Goal: Information Seeking & Learning: Learn about a topic

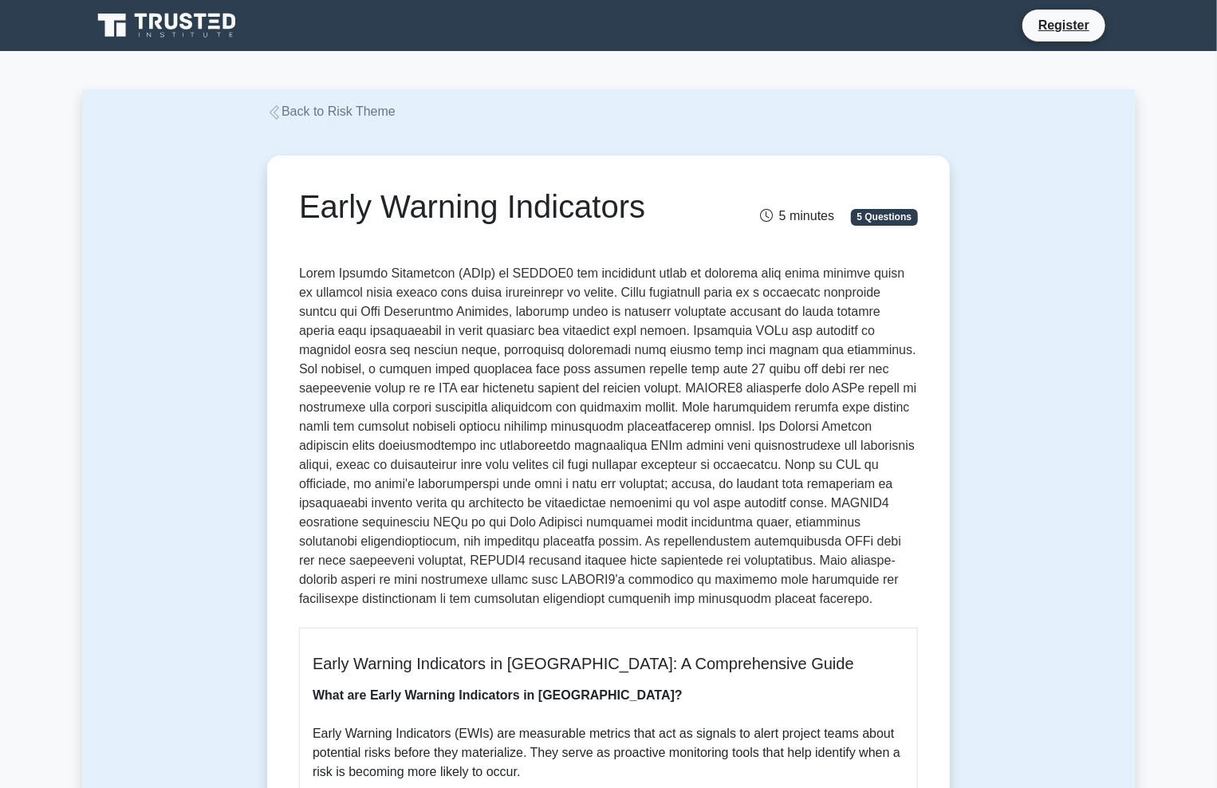
click at [419, 195] on h1 "Early Warning Indicators" at bounding box center [502, 206] width 406 height 38
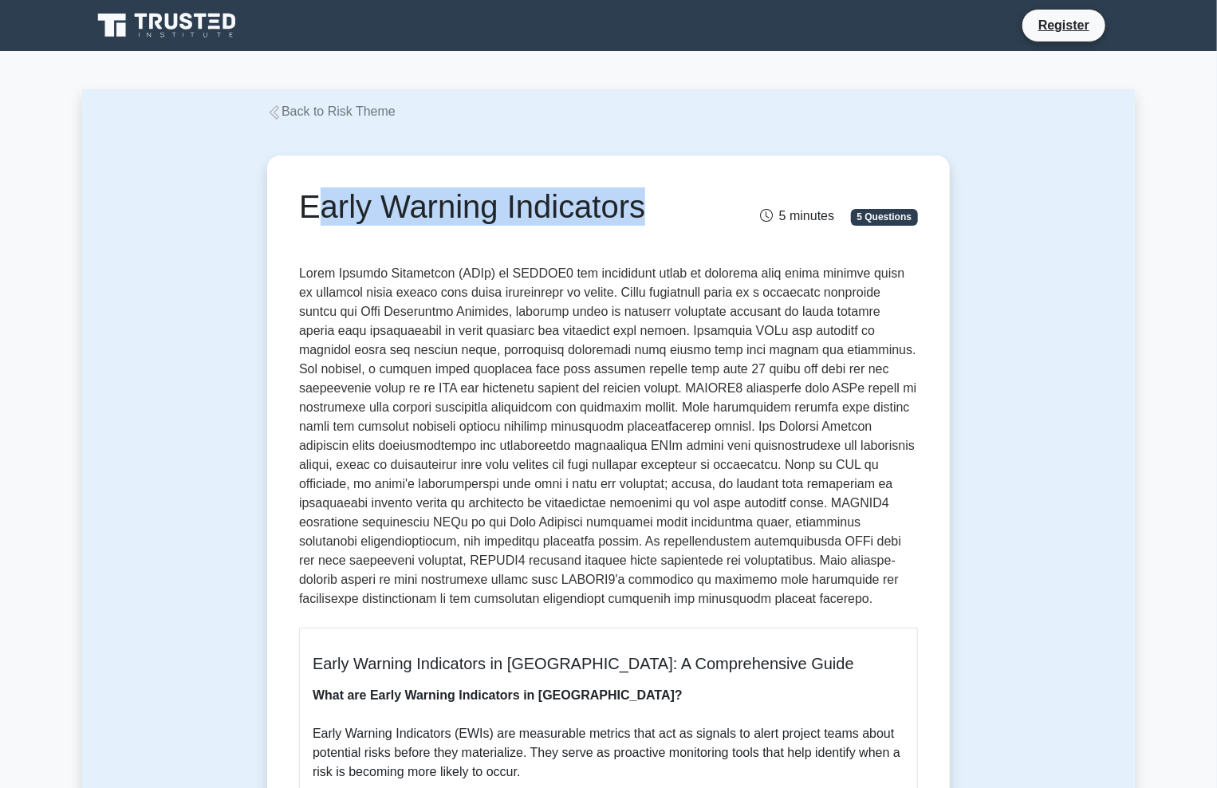
click at [419, 195] on h1 "Early Warning Indicators" at bounding box center [502, 206] width 406 height 38
click at [421, 245] on div "Early Warning Indicators 5 minutes 5 Questions" at bounding box center [608, 219] width 619 height 64
click at [420, 195] on h1 "Early Warning Indicators" at bounding box center [502, 206] width 406 height 38
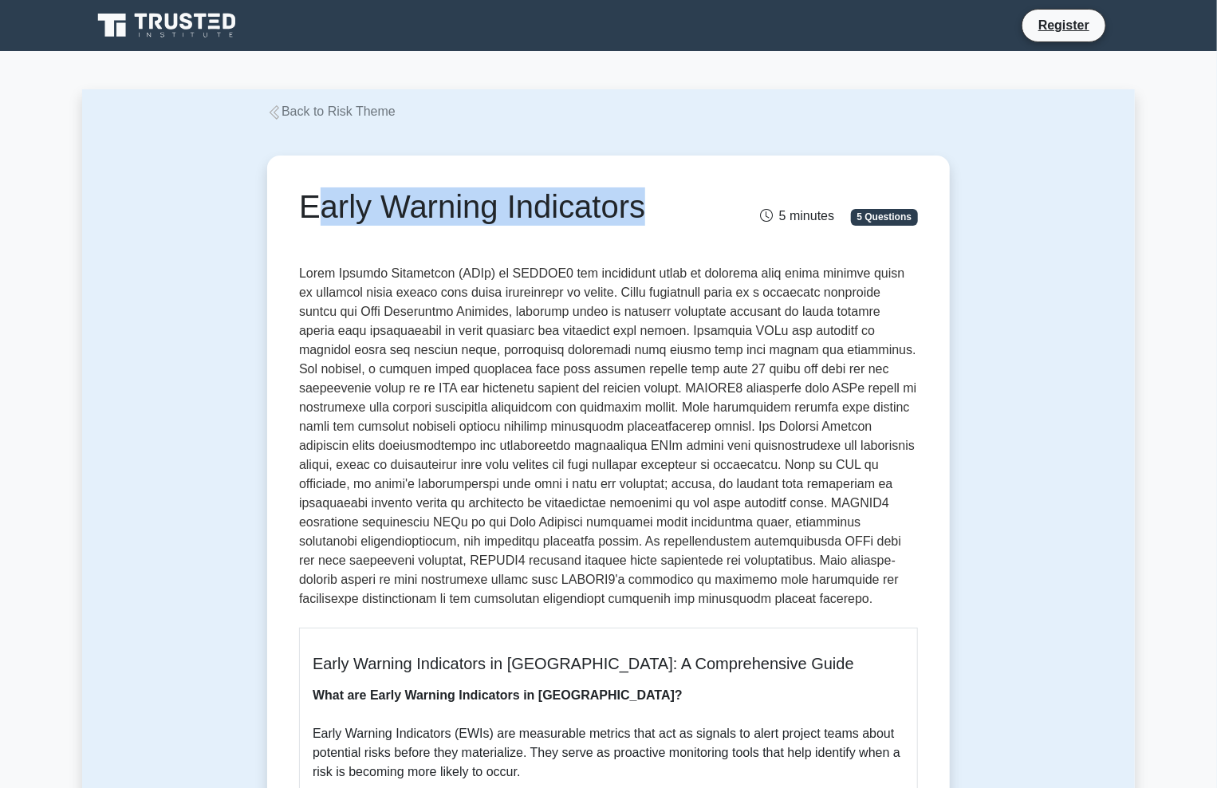
click at [420, 195] on h1 "Early Warning Indicators" at bounding box center [502, 206] width 406 height 38
click at [428, 243] on div "Early Warning Indicators 5 minutes 5 Questions" at bounding box center [608, 219] width 619 height 64
click at [429, 239] on div "Early Warning Indicators 5 minutes 5 Questions" at bounding box center [608, 219] width 619 height 64
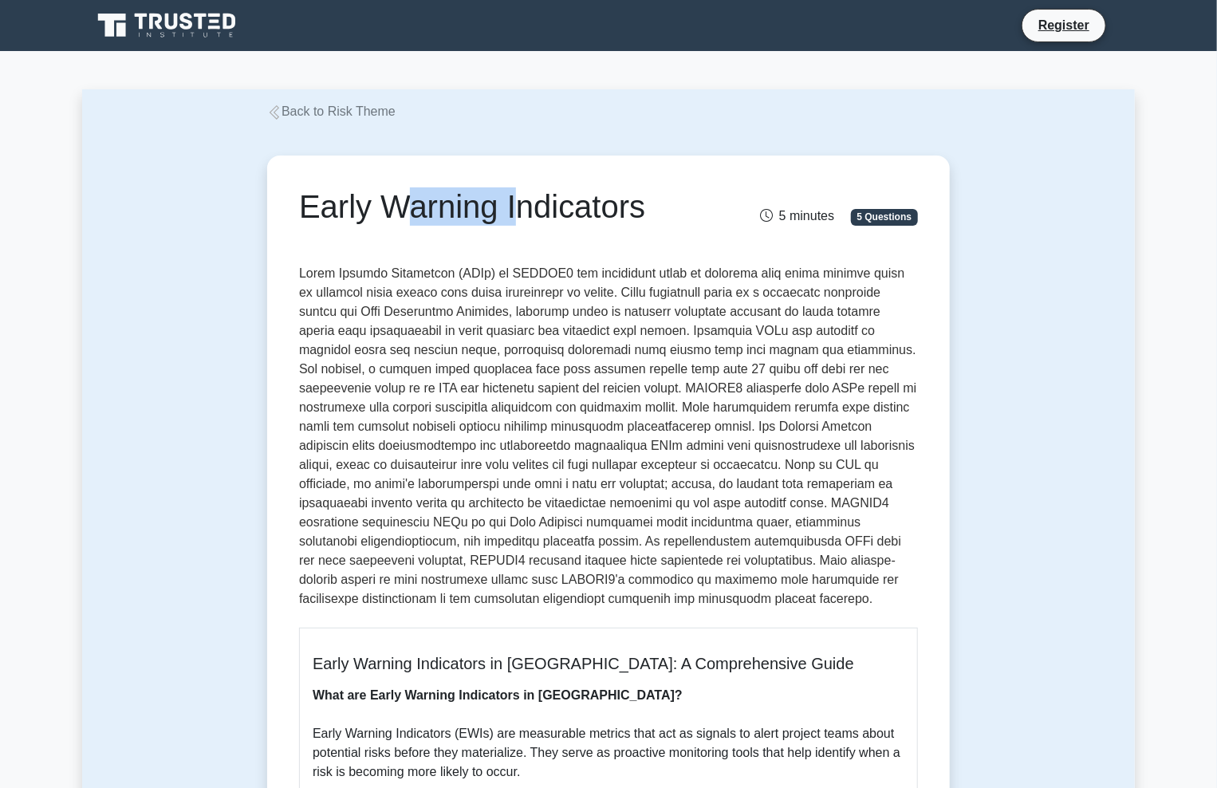
click at [429, 239] on div "Early Warning Indicators 5 minutes 5 Questions" at bounding box center [608, 219] width 619 height 64
click at [444, 205] on h1 "Early Warning Indicators" at bounding box center [502, 206] width 406 height 38
click at [420, 194] on h1 "Early Warning Indicators" at bounding box center [502, 206] width 406 height 38
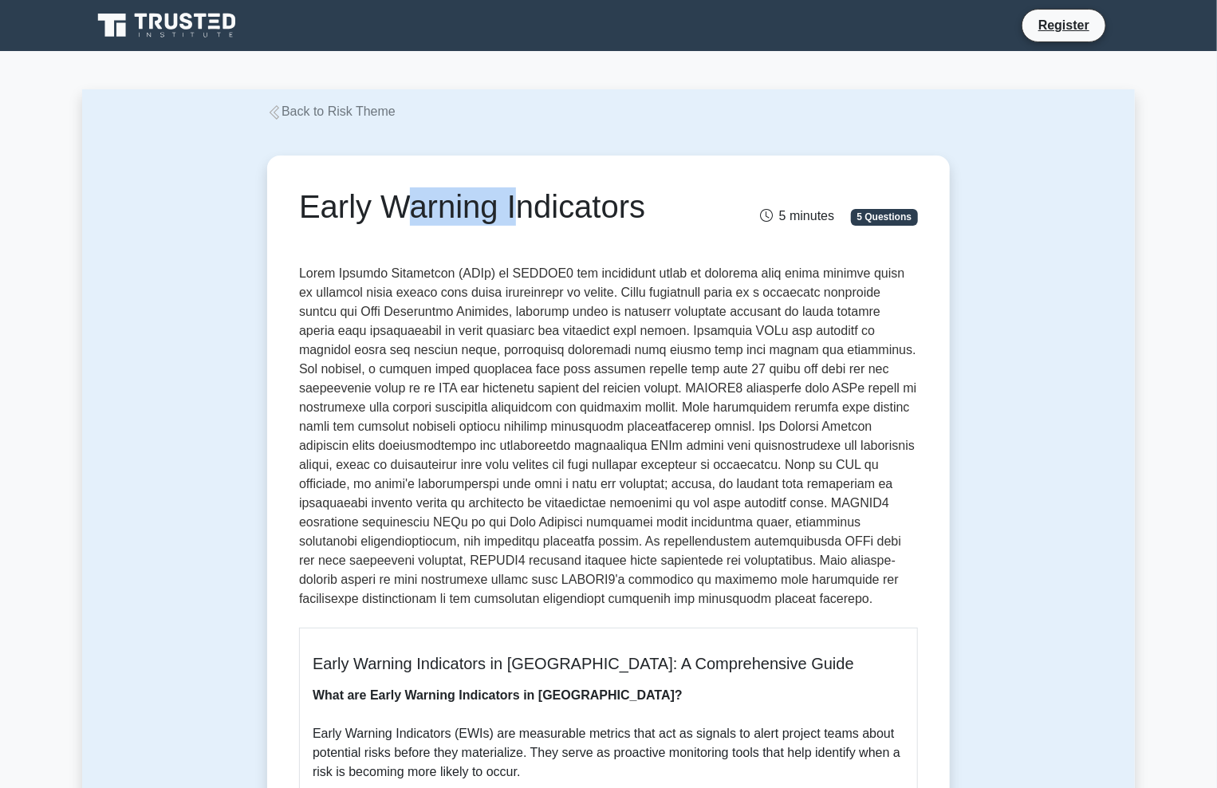
click at [420, 194] on h1 "Early Warning Indicators" at bounding box center [502, 206] width 406 height 38
click at [424, 237] on div "Early Warning Indicators 5 minutes 5 Questions" at bounding box center [608, 219] width 619 height 64
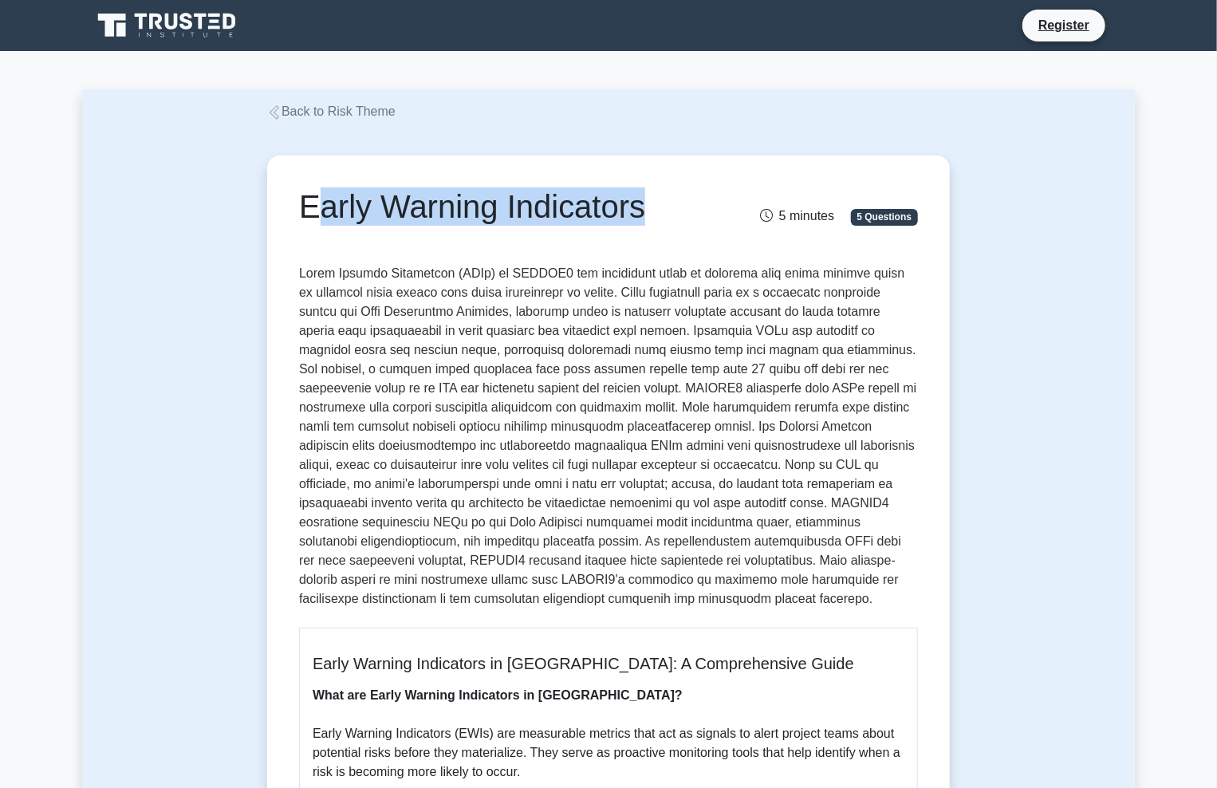
click at [428, 241] on div "Early Warning Indicators 5 minutes 5 Questions" at bounding box center [608, 219] width 619 height 64
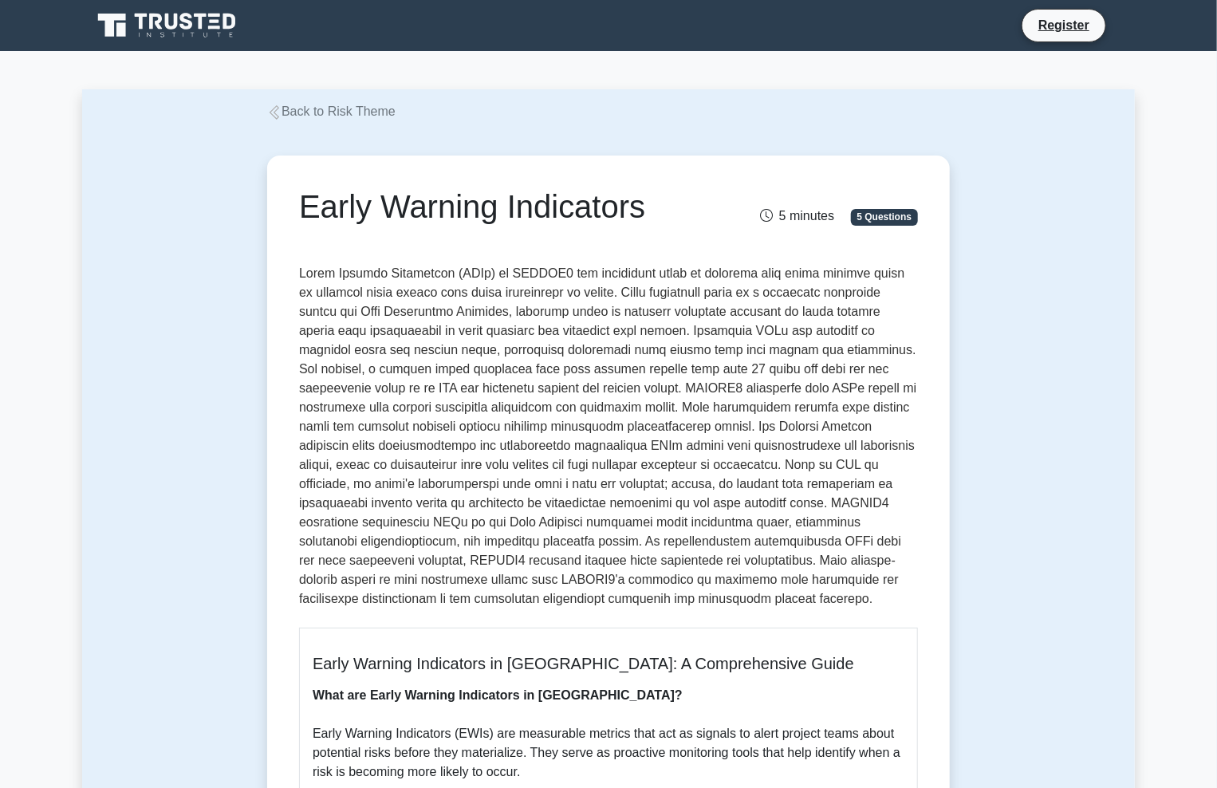
click at [432, 209] on h1 "Early Warning Indicators" at bounding box center [502, 206] width 406 height 38
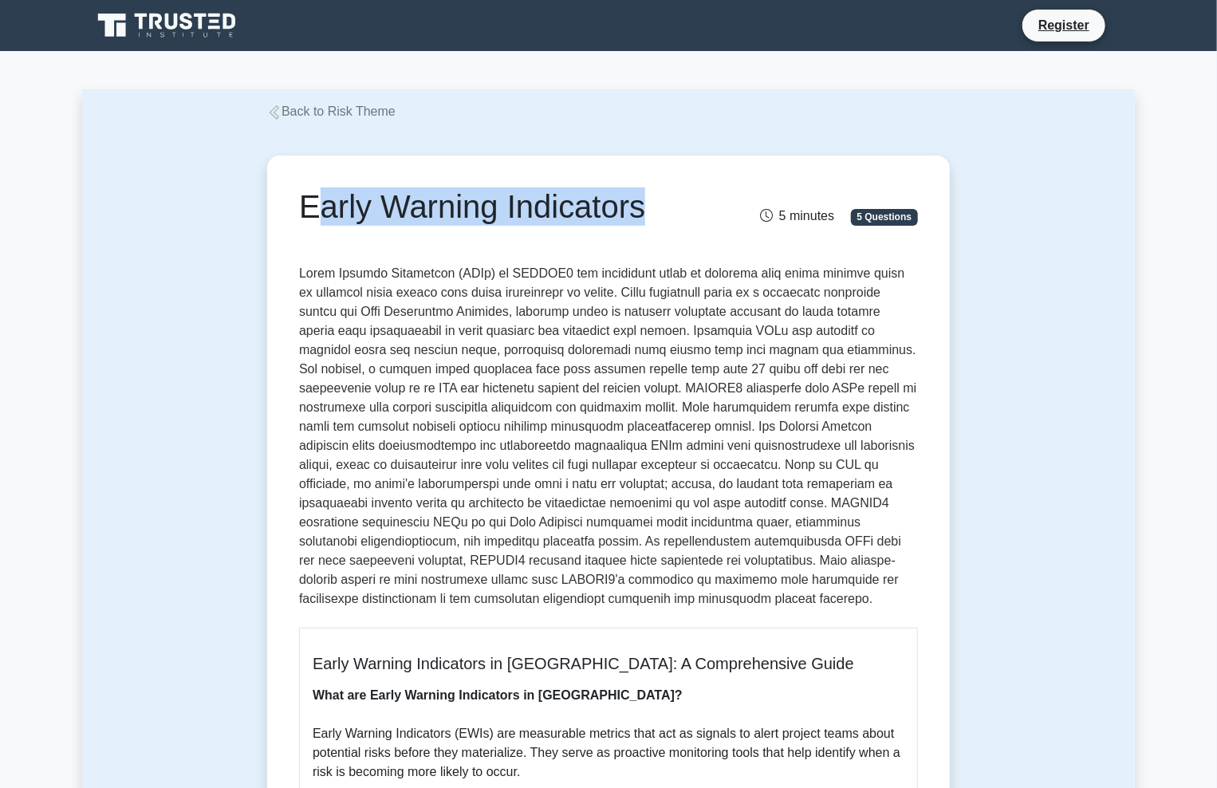
click at [432, 209] on h1 "Early Warning Indicators" at bounding box center [502, 206] width 406 height 38
click at [313, 216] on h1 "Early Warning Indicators" at bounding box center [502, 206] width 406 height 38
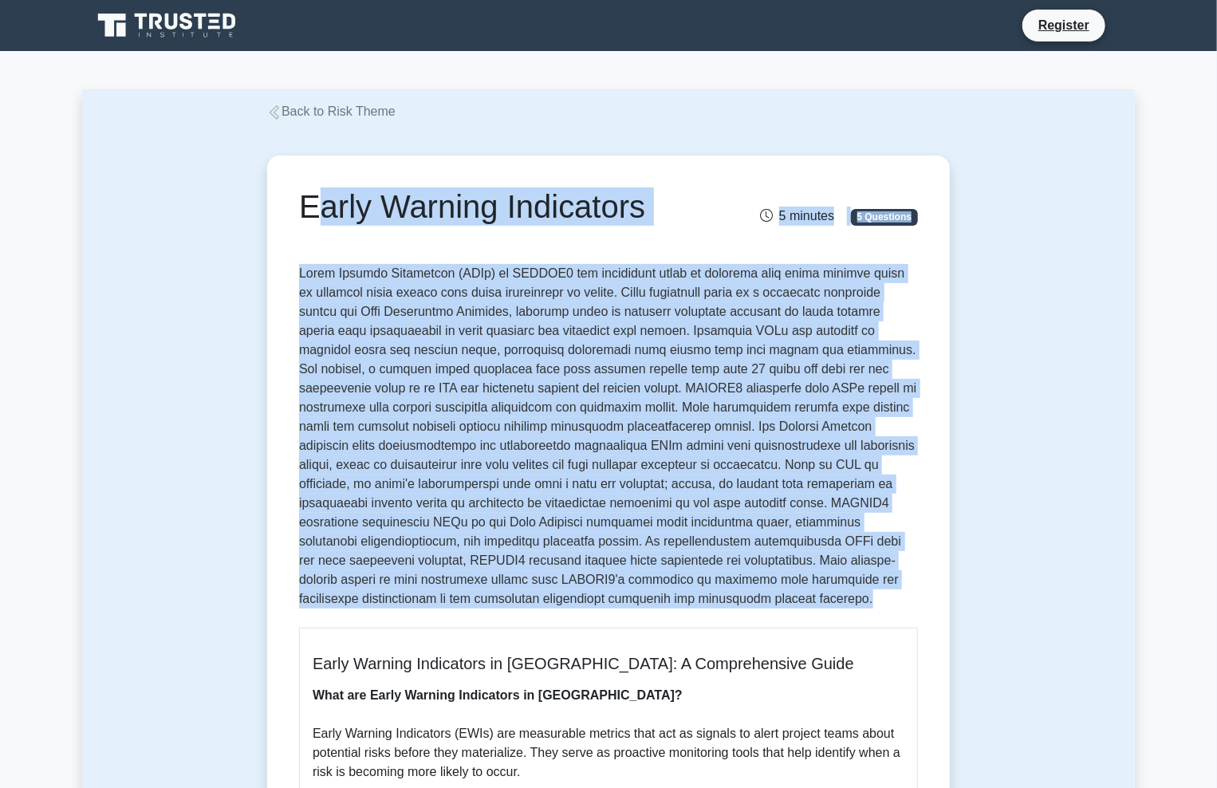
drag, startPoint x: 491, startPoint y: 302, endPoint x: 772, endPoint y: 600, distance: 409.7
click at [392, 430] on p at bounding box center [608, 439] width 619 height 351
drag, startPoint x: 300, startPoint y: 194, endPoint x: 358, endPoint y: 596, distance: 406.2
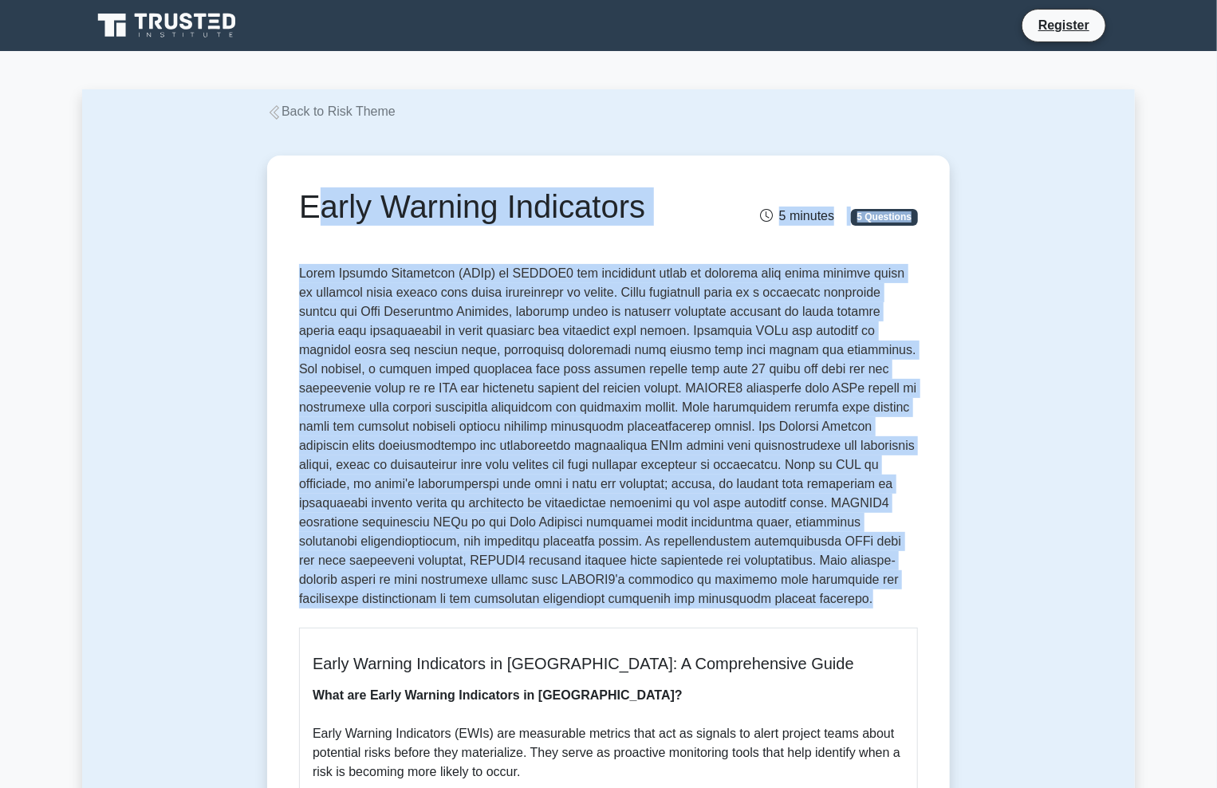
click at [358, 596] on p at bounding box center [608, 439] width 619 height 351
drag, startPoint x: 358, startPoint y: 596, endPoint x: 303, endPoint y: 188, distance: 411.3
click at [306, 239] on div "Early Warning Indicators 5 minutes 5 Questions" at bounding box center [608, 219] width 619 height 64
drag, startPoint x: 298, startPoint y: 219, endPoint x: 372, endPoint y: 591, distance: 379.1
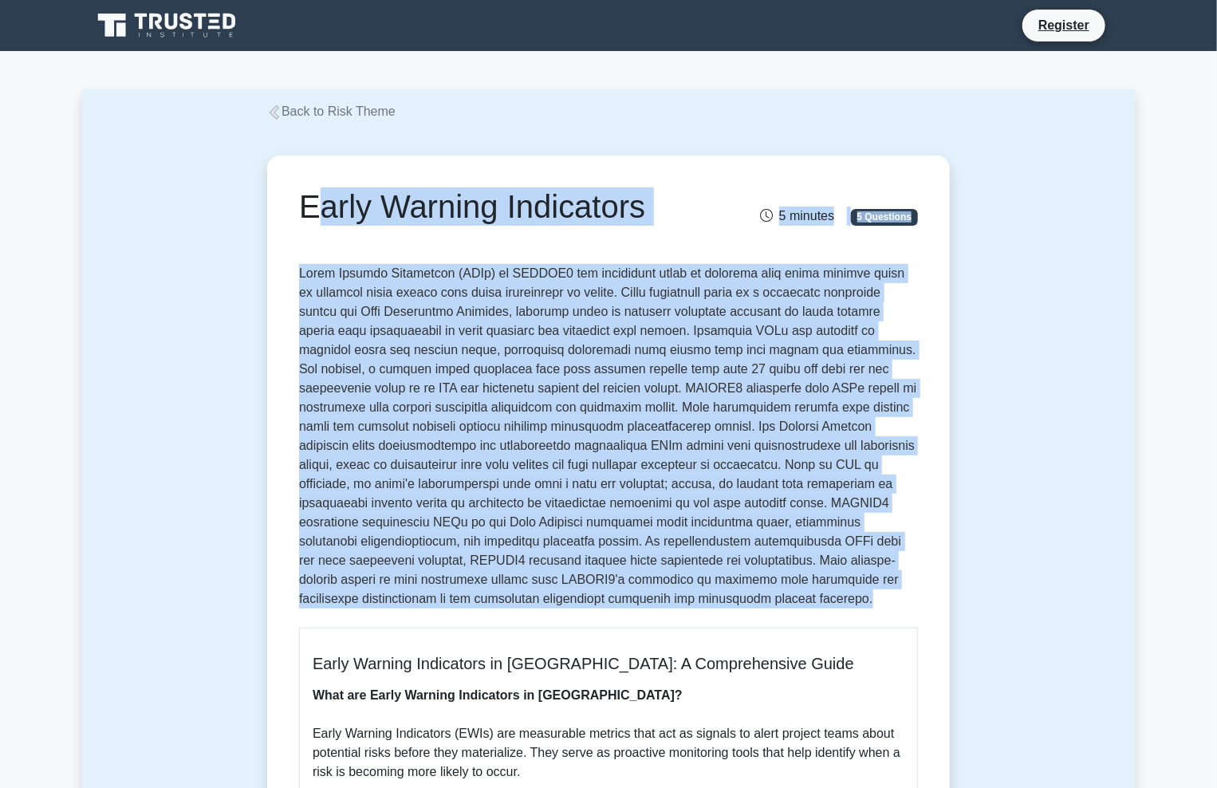
click at [370, 603] on p at bounding box center [608, 439] width 619 height 351
drag, startPoint x: 306, startPoint y: 203, endPoint x: 376, endPoint y: 597, distance: 401.0
click at [376, 597] on p at bounding box center [608, 439] width 619 height 351
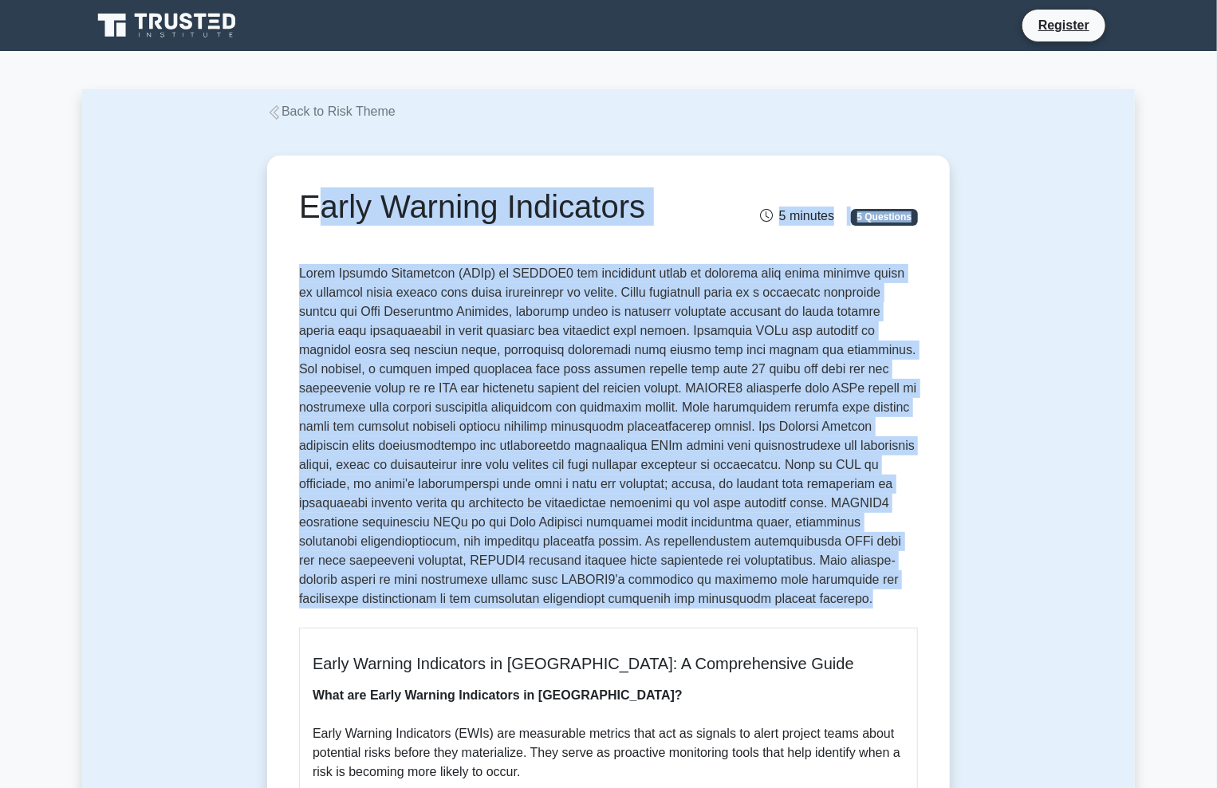
drag, startPoint x: 304, startPoint y: 210, endPoint x: 369, endPoint y: 603, distance: 398.5
click at [369, 603] on p at bounding box center [608, 439] width 619 height 351
drag, startPoint x: 304, startPoint y: 204, endPoint x: 389, endPoint y: 606, distance: 411.0
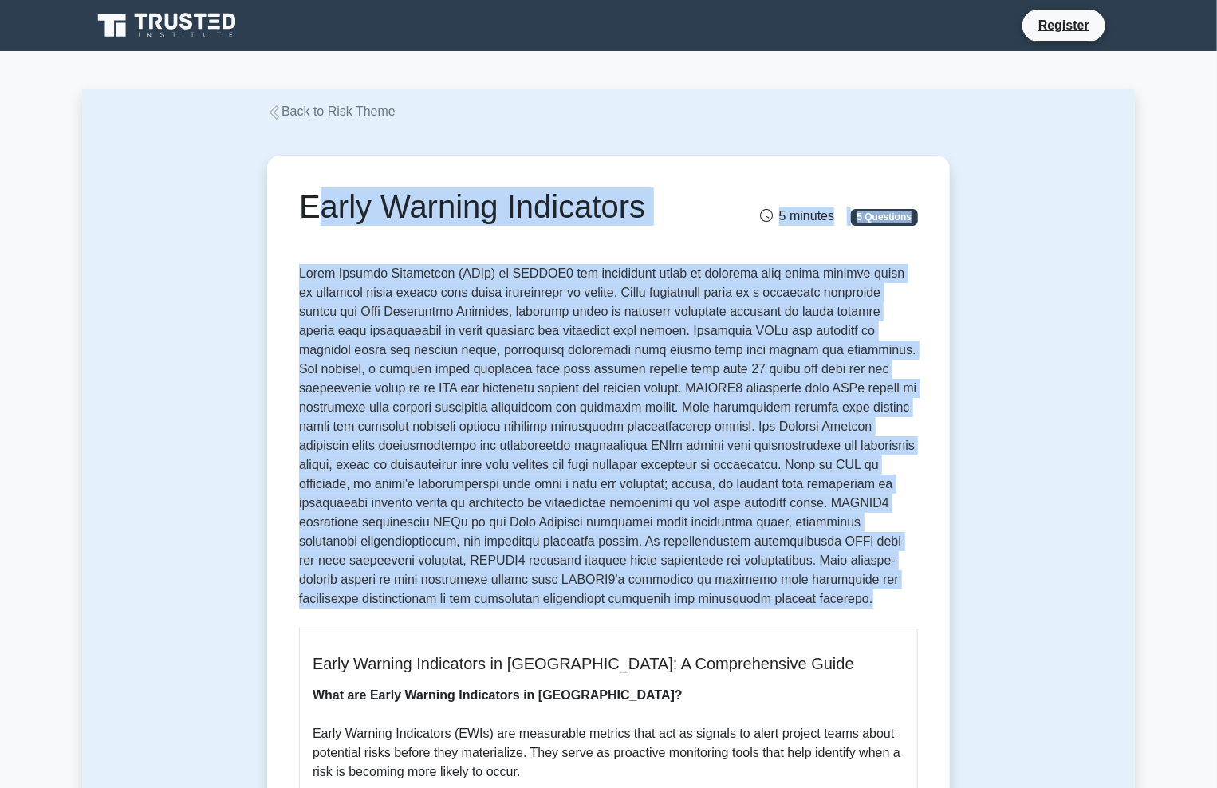
click at [389, 606] on p at bounding box center [608, 439] width 619 height 351
drag, startPoint x: 304, startPoint y: 211, endPoint x: 392, endPoint y: 609, distance: 406.8
click at [392, 609] on p at bounding box center [608, 439] width 619 height 351
drag, startPoint x: 308, startPoint y: 202, endPoint x: 399, endPoint y: 627, distance: 434.8
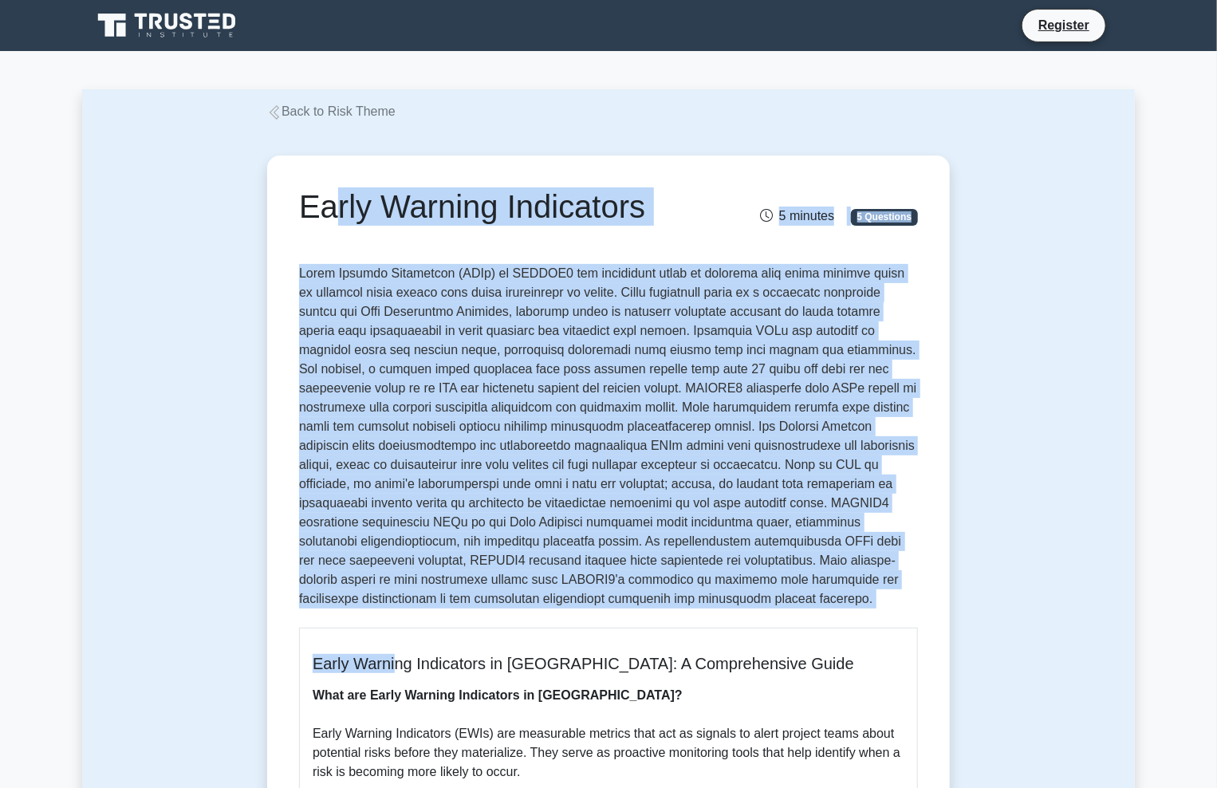
drag, startPoint x: 303, startPoint y: 211, endPoint x: 349, endPoint y: 605, distance: 395.9
click at [349, 605] on p at bounding box center [608, 439] width 619 height 351
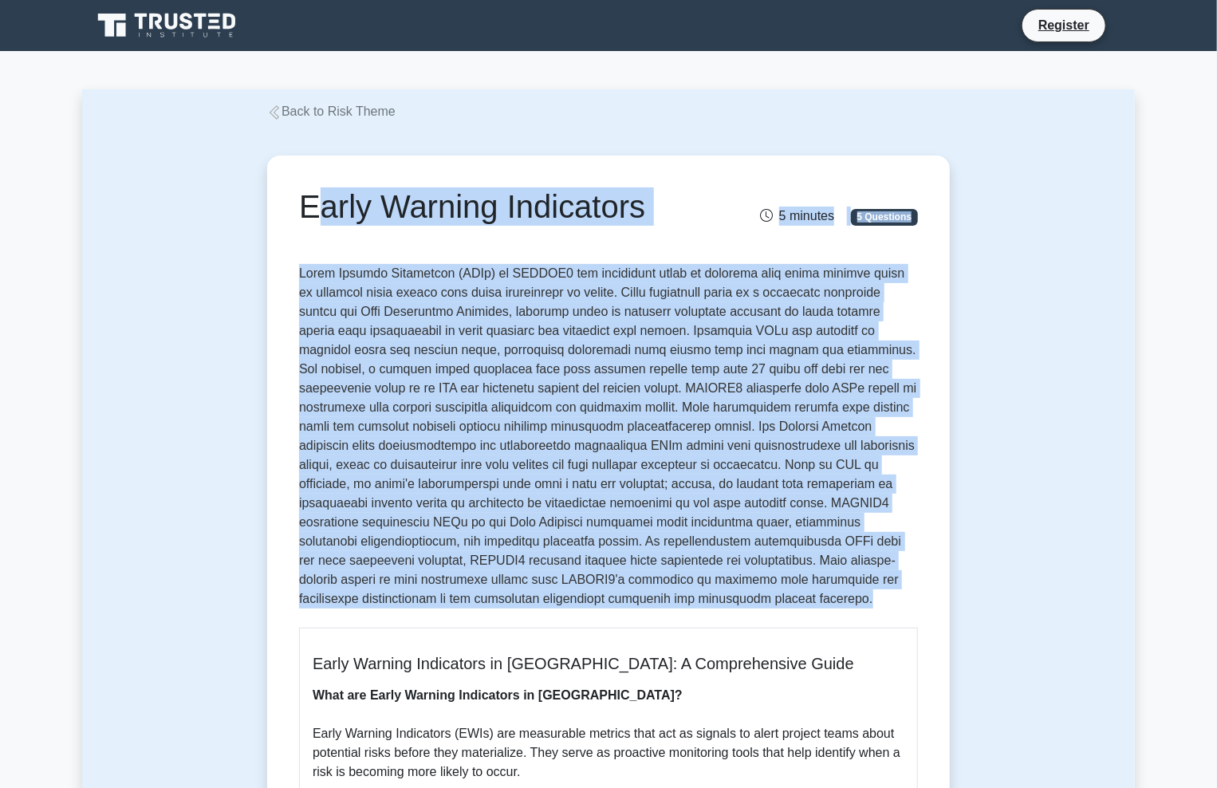
drag, startPoint x: 300, startPoint y: 208, endPoint x: 348, endPoint y: 609, distance: 403.3
click at [357, 602] on p at bounding box center [608, 439] width 619 height 351
drag, startPoint x: 304, startPoint y: 201, endPoint x: 354, endPoint y: 611, distance: 413.1
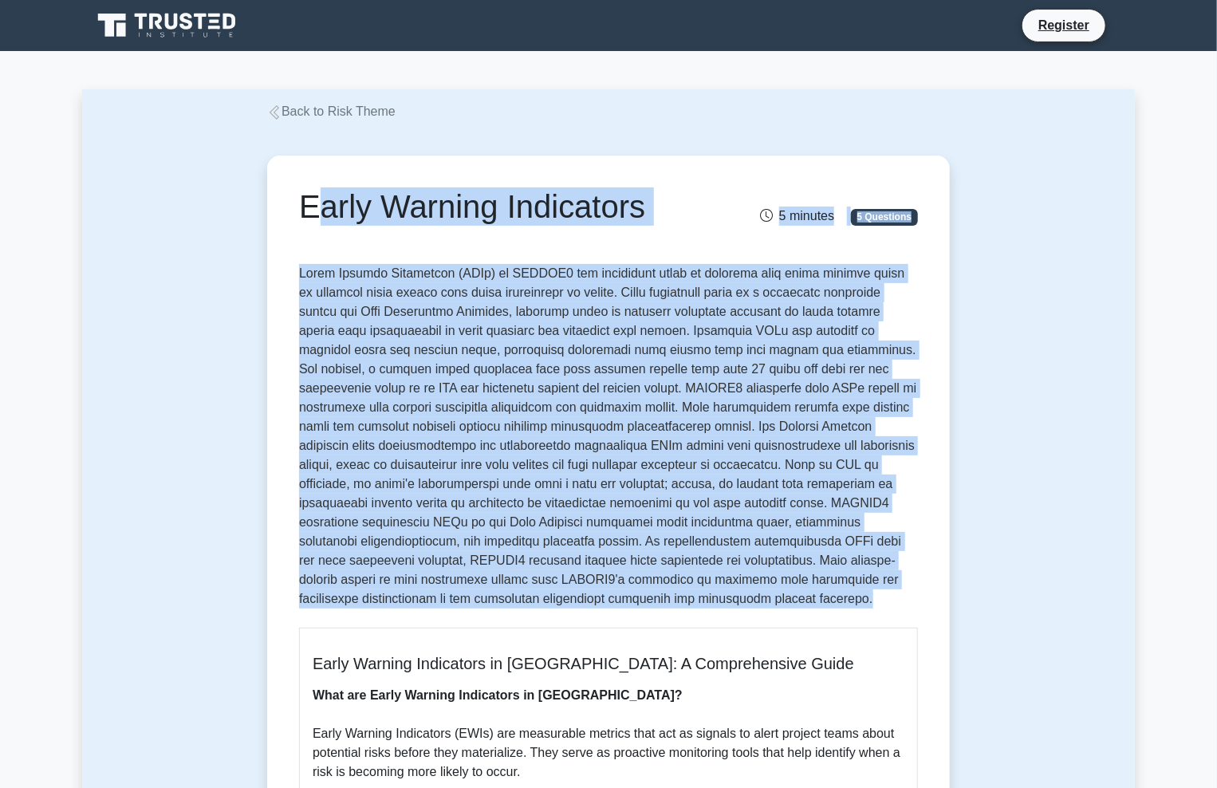
click at [359, 605] on p at bounding box center [608, 439] width 619 height 351
drag, startPoint x: 303, startPoint y: 209, endPoint x: 431, endPoint y: 593, distance: 404.4
click at [431, 593] on p at bounding box center [608, 439] width 619 height 351
drag, startPoint x: 302, startPoint y: 211, endPoint x: 388, endPoint y: 604, distance: 401.8
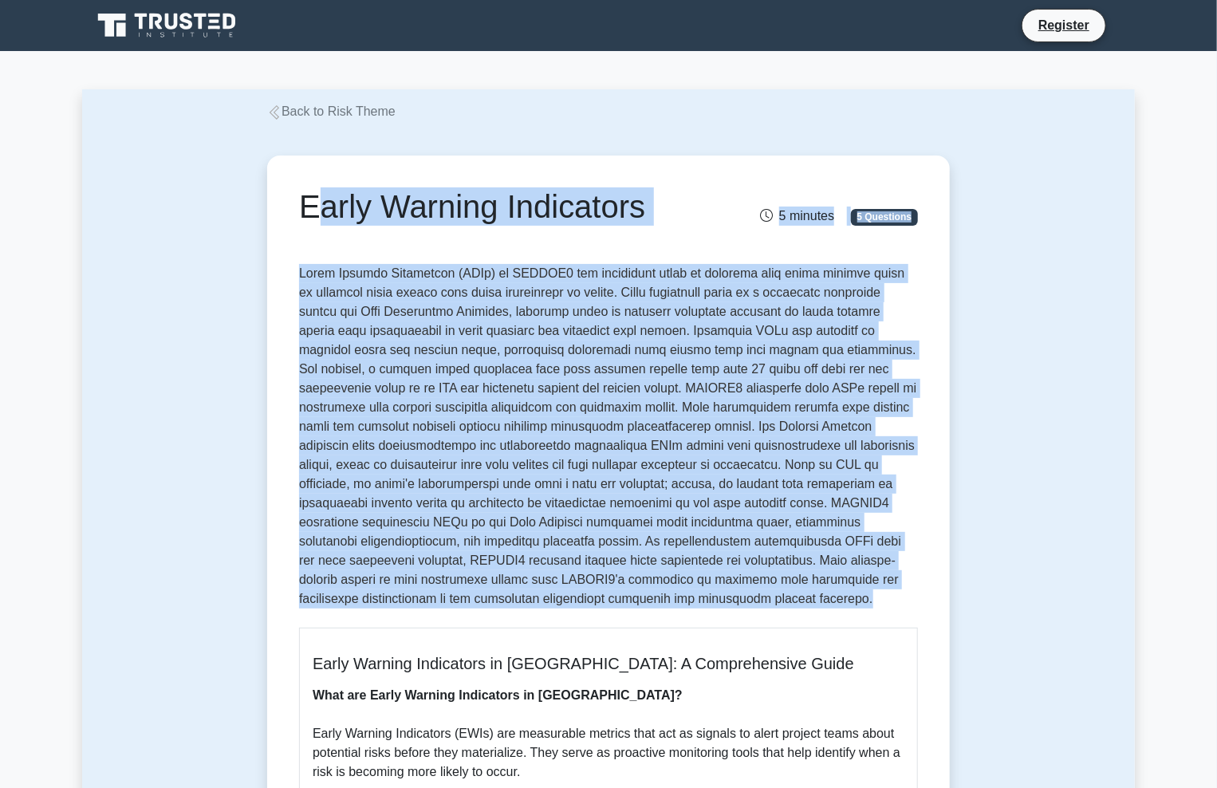
click at [388, 604] on p at bounding box center [608, 439] width 619 height 351
drag, startPoint x: 302, startPoint y: 205, endPoint x: 422, endPoint y: 609, distance: 421.0
click at [422, 609] on p at bounding box center [608, 439] width 619 height 351
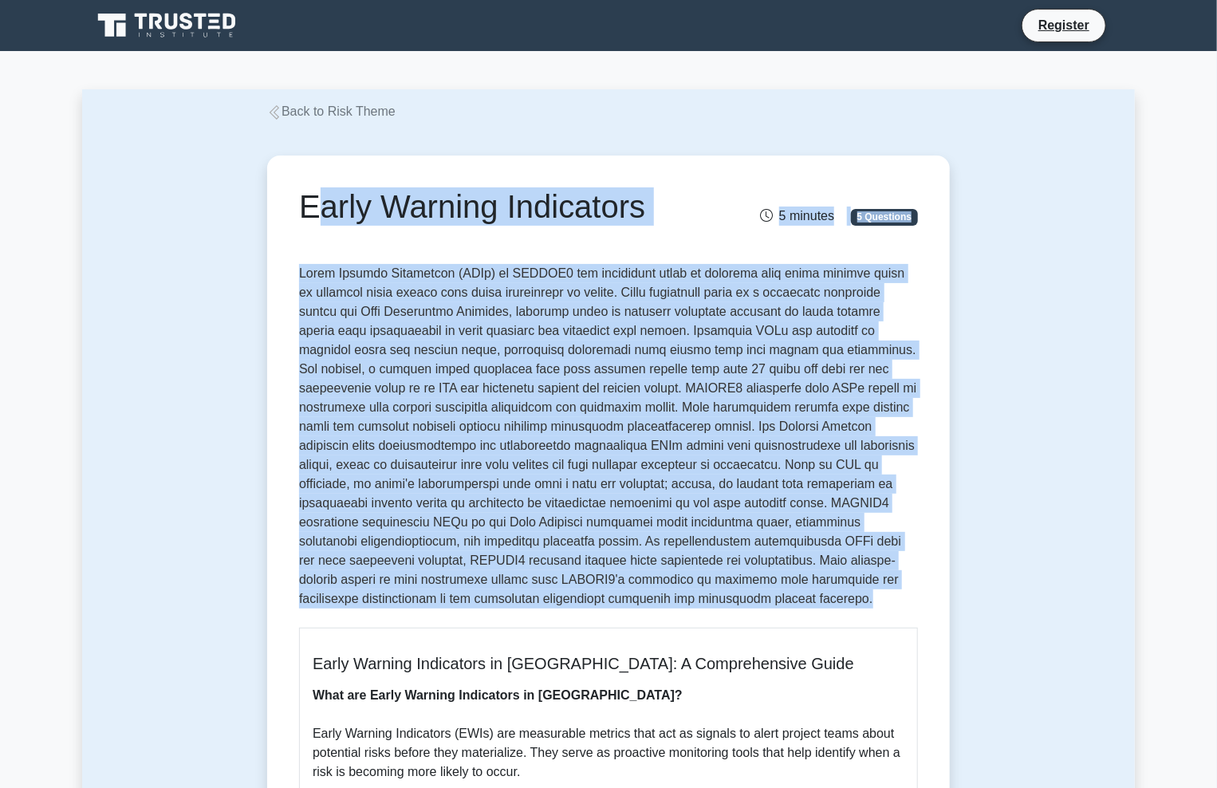
drag, startPoint x: 306, startPoint y: 221, endPoint x: 423, endPoint y: 603, distance: 399.4
click at [423, 603] on p at bounding box center [608, 439] width 619 height 351
drag, startPoint x: 303, startPoint y: 204, endPoint x: 395, endPoint y: 596, distance: 402.3
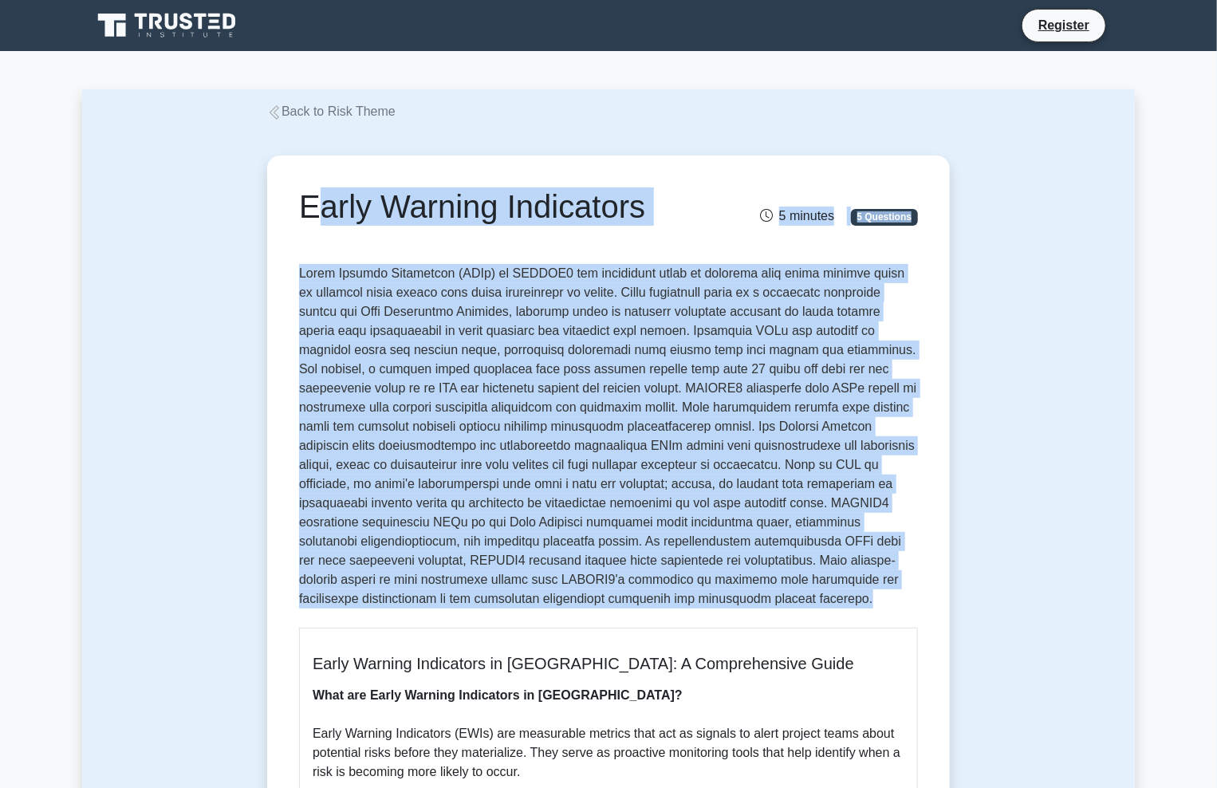
click at [395, 601] on p at bounding box center [608, 439] width 619 height 351
drag, startPoint x: 303, startPoint y: 204, endPoint x: 380, endPoint y: 598, distance: 401.6
click at [380, 598] on p at bounding box center [608, 439] width 619 height 351
drag, startPoint x: 300, startPoint y: 205, endPoint x: 362, endPoint y: 607, distance: 406.8
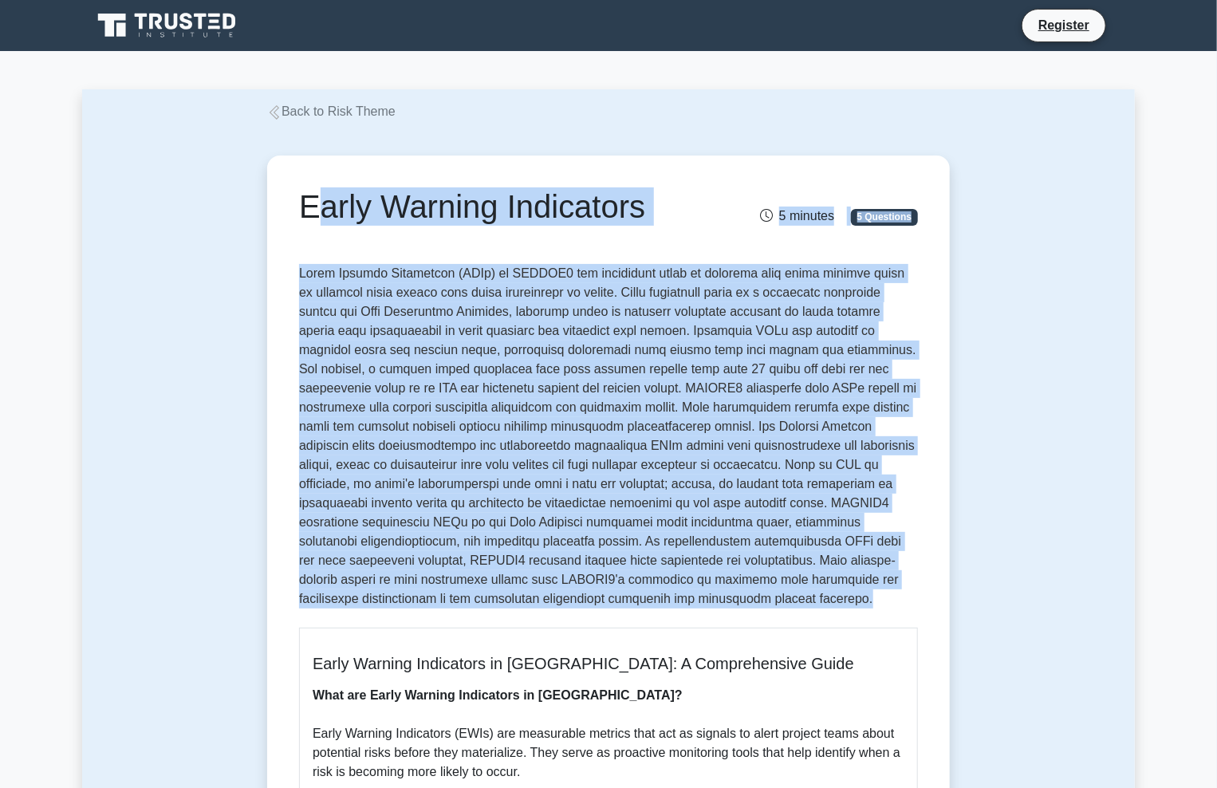
click at [362, 604] on p at bounding box center [608, 439] width 619 height 351
drag, startPoint x: 304, startPoint y: 207, endPoint x: 391, endPoint y: 593, distance: 396.5
click at [391, 593] on p at bounding box center [608, 439] width 619 height 351
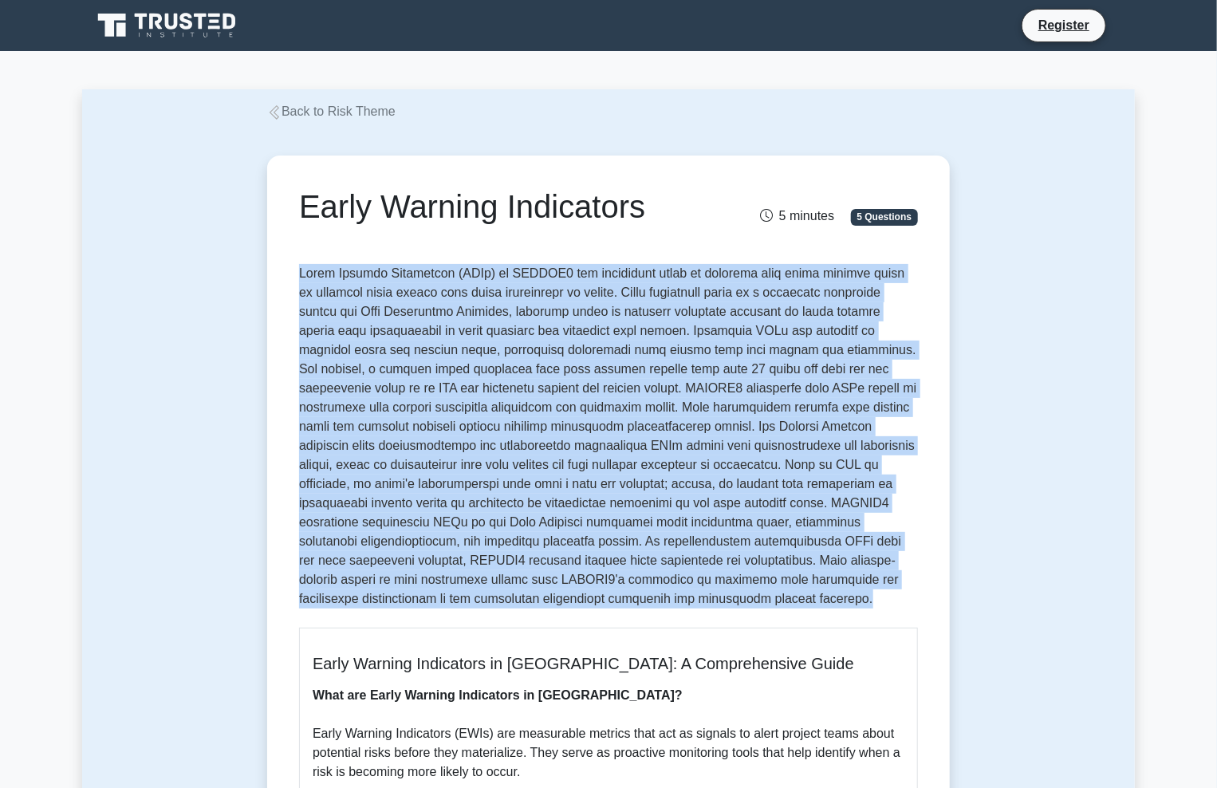
drag, startPoint x: 296, startPoint y: 275, endPoint x: 420, endPoint y: 605, distance: 352.6
click at [412, 597] on p at bounding box center [608, 439] width 619 height 351
drag, startPoint x: 396, startPoint y: 596, endPoint x: 281, endPoint y: 261, distance: 354.2
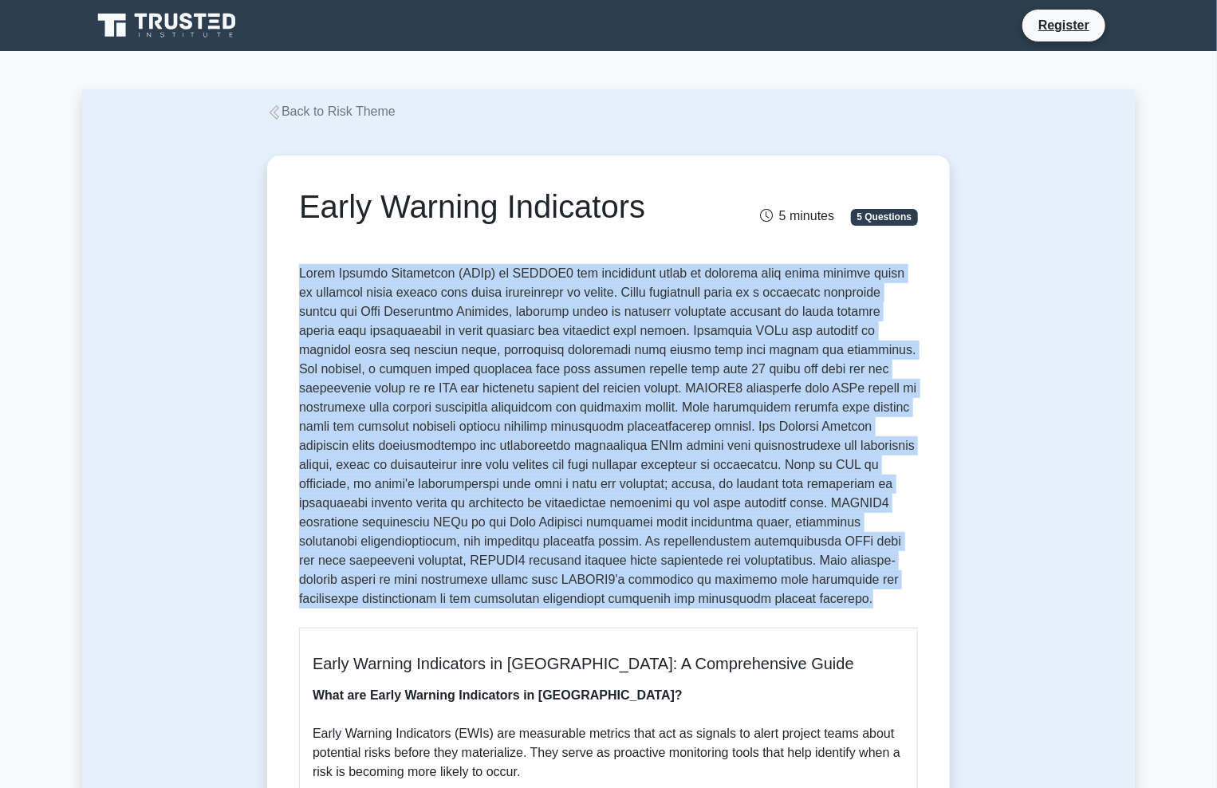
drag, startPoint x: 301, startPoint y: 272, endPoint x: 376, endPoint y: 597, distance: 334.0
click at [376, 597] on p at bounding box center [608, 439] width 619 height 351
drag, startPoint x: 376, startPoint y: 596, endPoint x: 300, endPoint y: 282, distance: 323.3
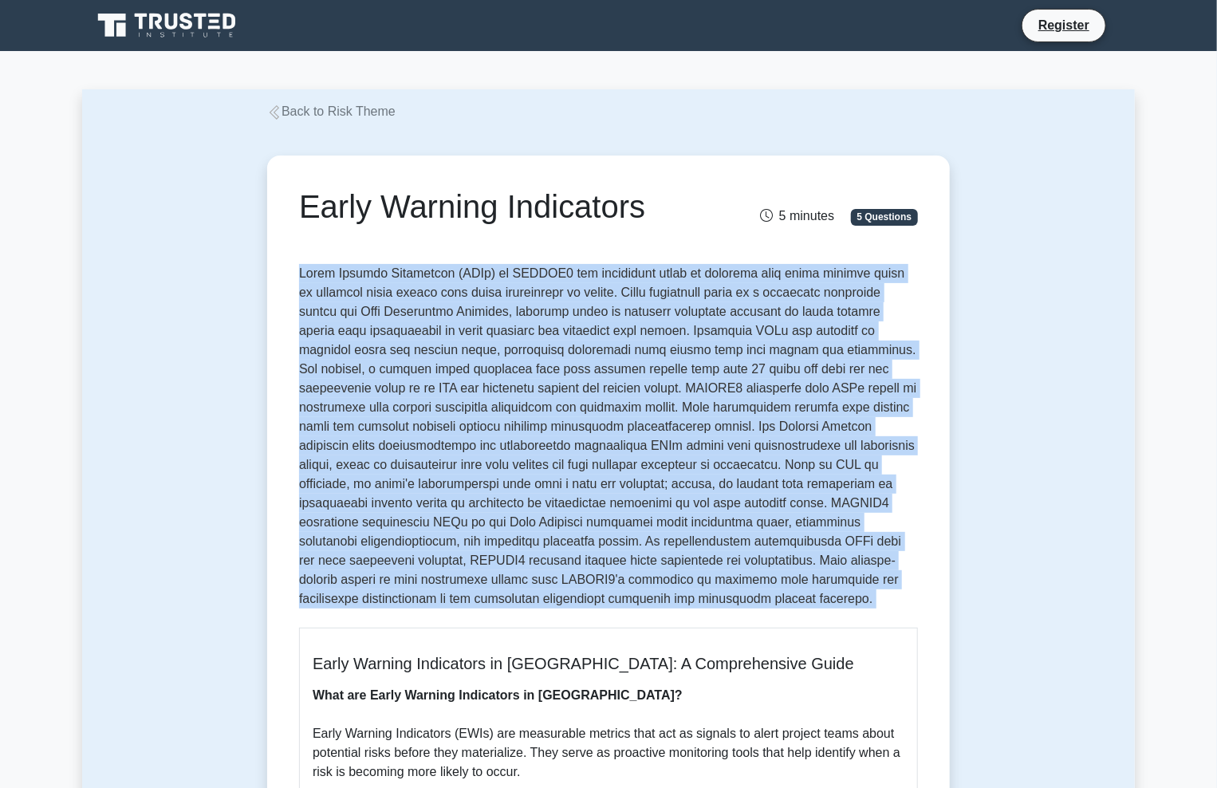
click at [300, 282] on p at bounding box center [608, 439] width 619 height 351
drag, startPoint x: 300, startPoint y: 278, endPoint x: 376, endPoint y: 610, distance: 340.4
click at [376, 610] on p at bounding box center [608, 439] width 619 height 351
click at [376, 604] on p at bounding box center [608, 439] width 619 height 351
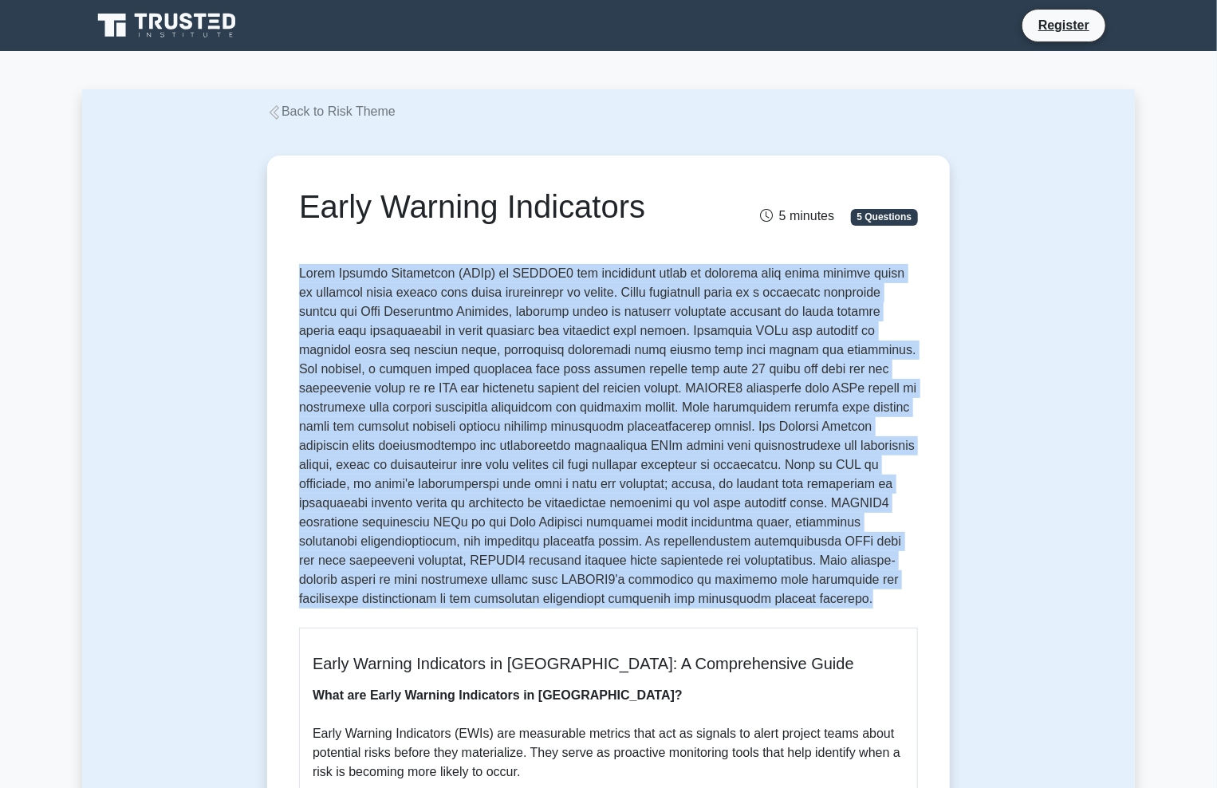
drag, startPoint x: 376, startPoint y: 597, endPoint x: 302, endPoint y: 275, distance: 330.5
click at [302, 275] on p at bounding box center [608, 439] width 619 height 351
drag, startPoint x: 298, startPoint y: 275, endPoint x: 384, endPoint y: 601, distance: 336.7
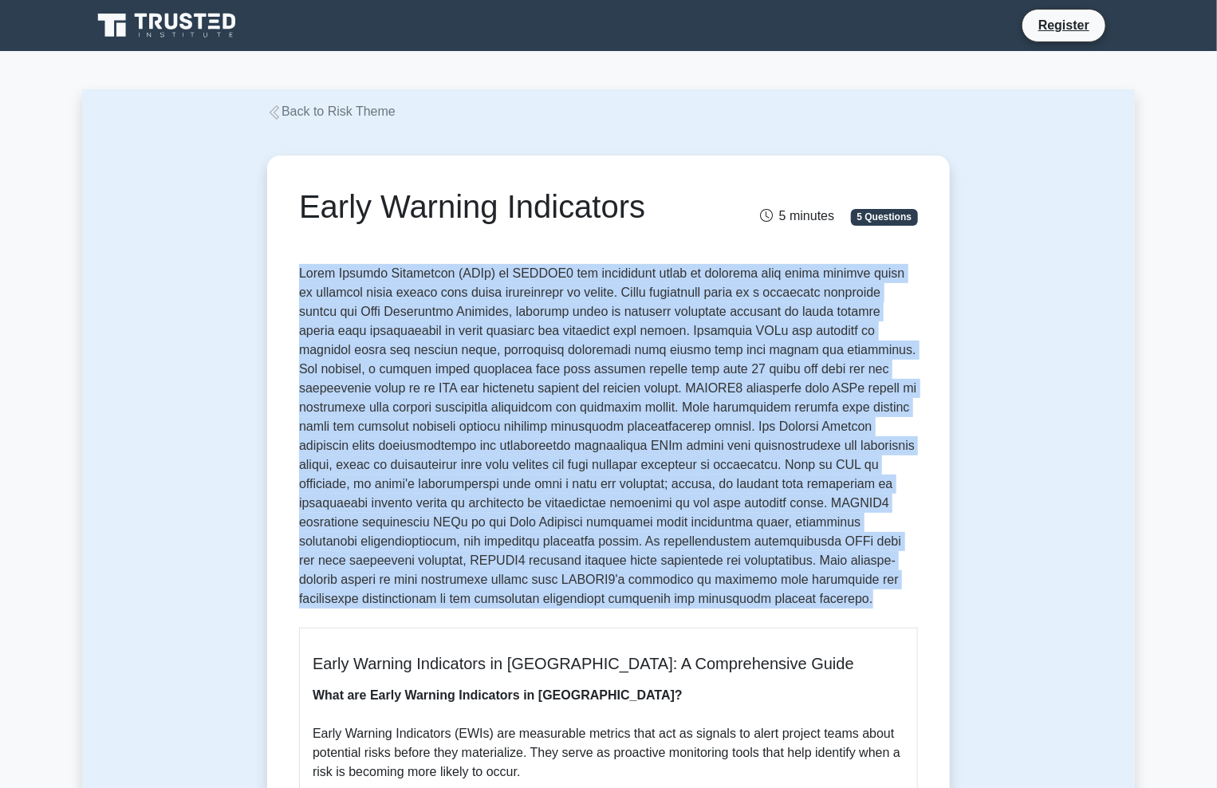
click at [384, 596] on p at bounding box center [608, 439] width 619 height 351
drag, startPoint x: 383, startPoint y: 596, endPoint x: 288, endPoint y: 262, distance: 347.4
click at [303, 320] on p at bounding box center [608, 439] width 619 height 351
drag, startPoint x: 300, startPoint y: 273, endPoint x: 415, endPoint y: 604, distance: 350.4
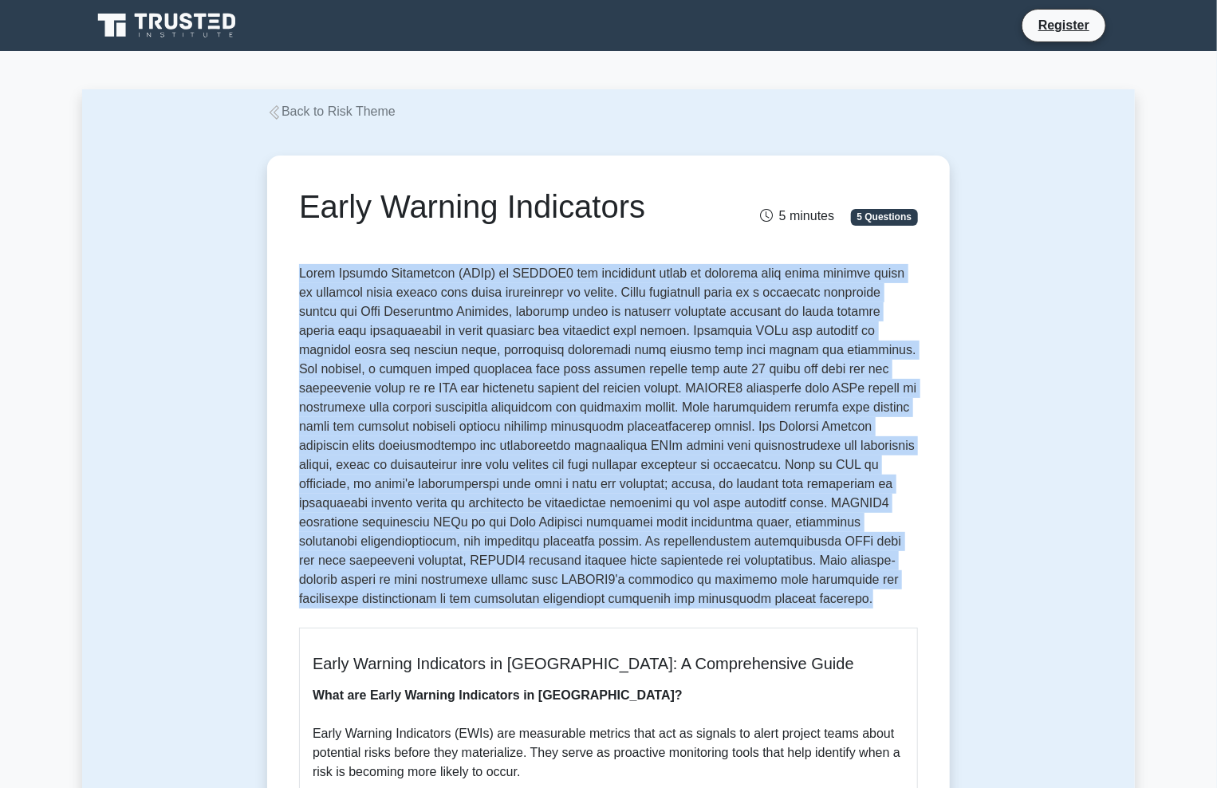
click at [415, 604] on p at bounding box center [608, 439] width 619 height 351
drag, startPoint x: 378, startPoint y: 607, endPoint x: 289, endPoint y: 259, distance: 359.1
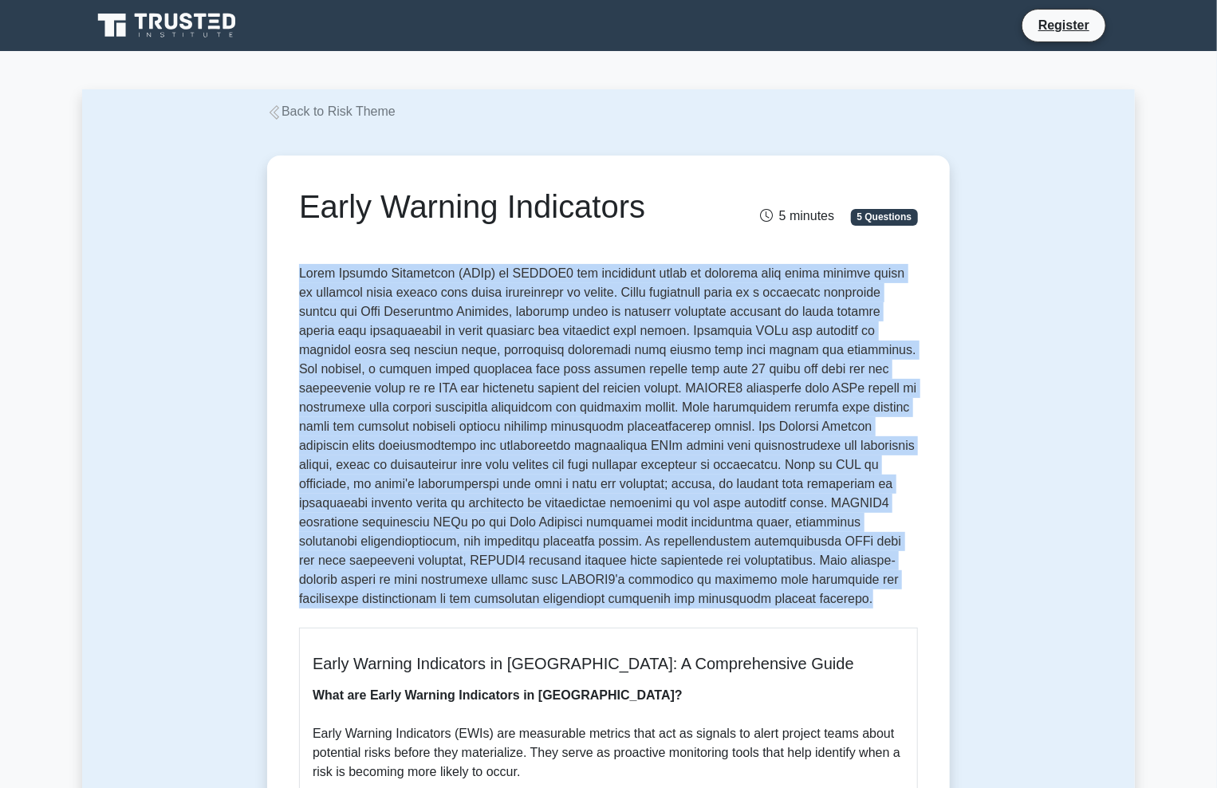
drag, startPoint x: 351, startPoint y: 601, endPoint x: 295, endPoint y: 278, distance: 327.9
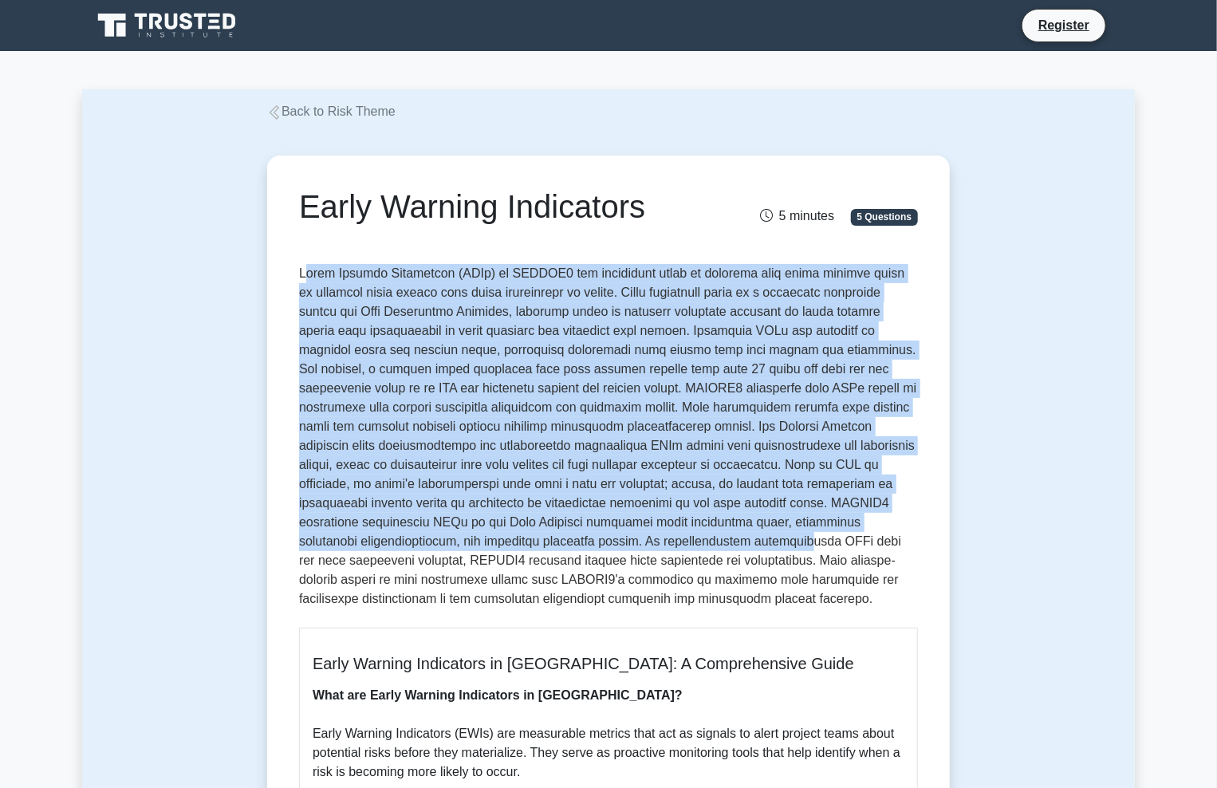
drag, startPoint x: 303, startPoint y: 269, endPoint x: 354, endPoint y: 550, distance: 285.4
click at [354, 550] on p at bounding box center [608, 439] width 619 height 351
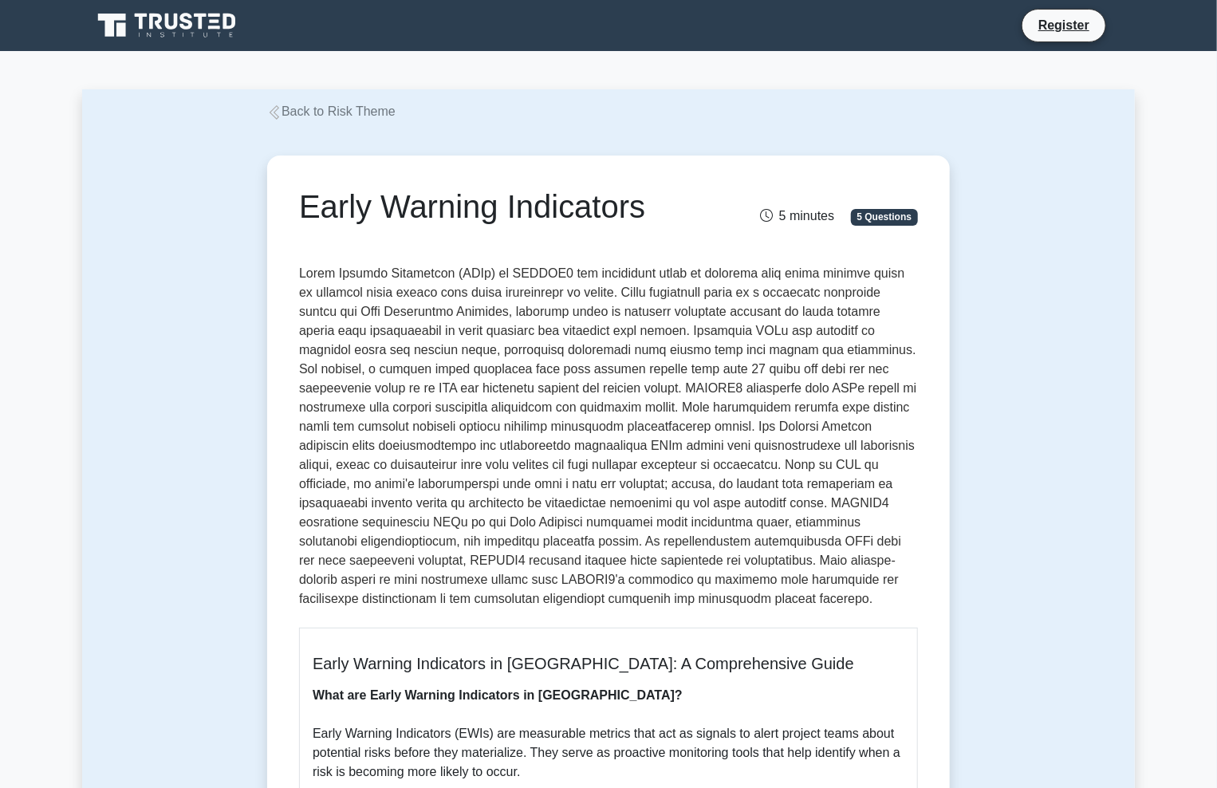
click at [352, 588] on p at bounding box center [608, 439] width 619 height 351
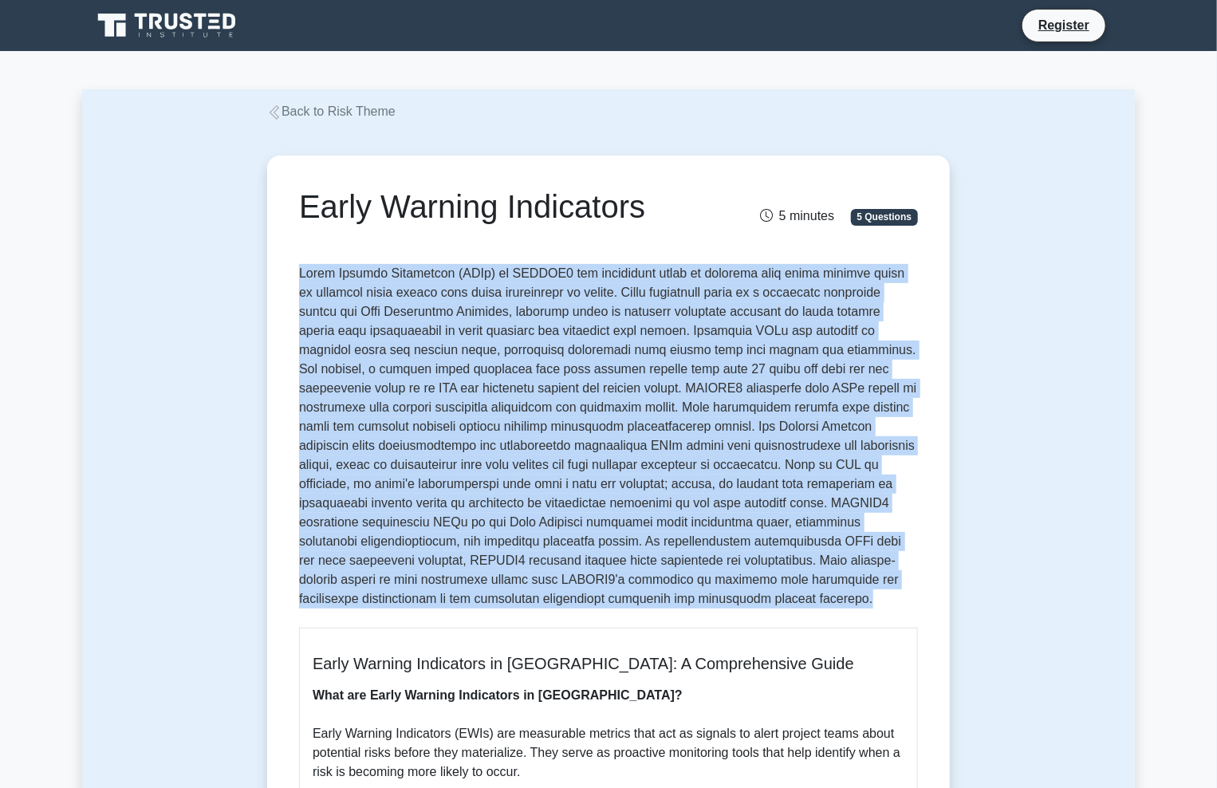
drag, startPoint x: 357, startPoint y: 608, endPoint x: 282, endPoint y: 272, distance: 344.3
drag, startPoint x: 301, startPoint y: 274, endPoint x: 384, endPoint y: 600, distance: 336.8
click at [384, 600] on p at bounding box center [608, 439] width 619 height 351
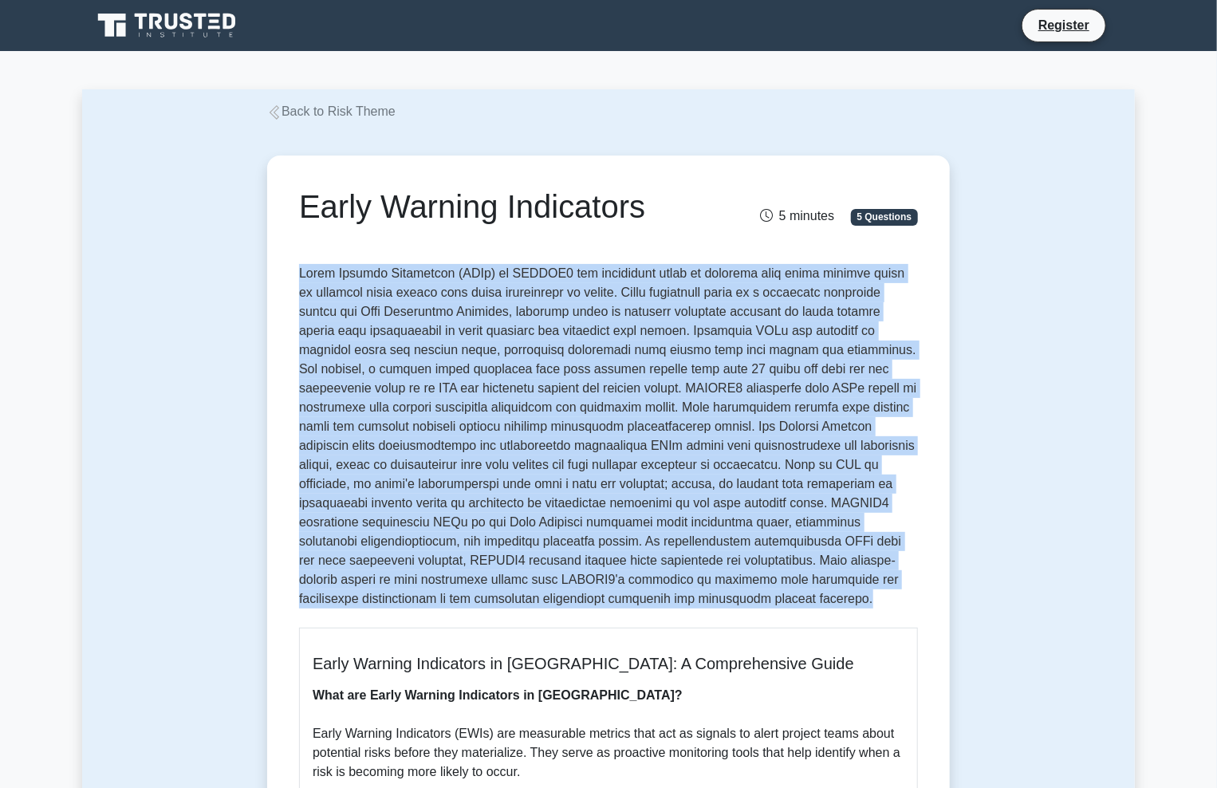
click at [384, 600] on p at bounding box center [608, 439] width 619 height 351
drag, startPoint x: 300, startPoint y: 274, endPoint x: 361, endPoint y: 597, distance: 328.7
click at [361, 597] on p at bounding box center [608, 439] width 619 height 351
drag, startPoint x: 300, startPoint y: 278, endPoint x: 365, endPoint y: 596, distance: 324.1
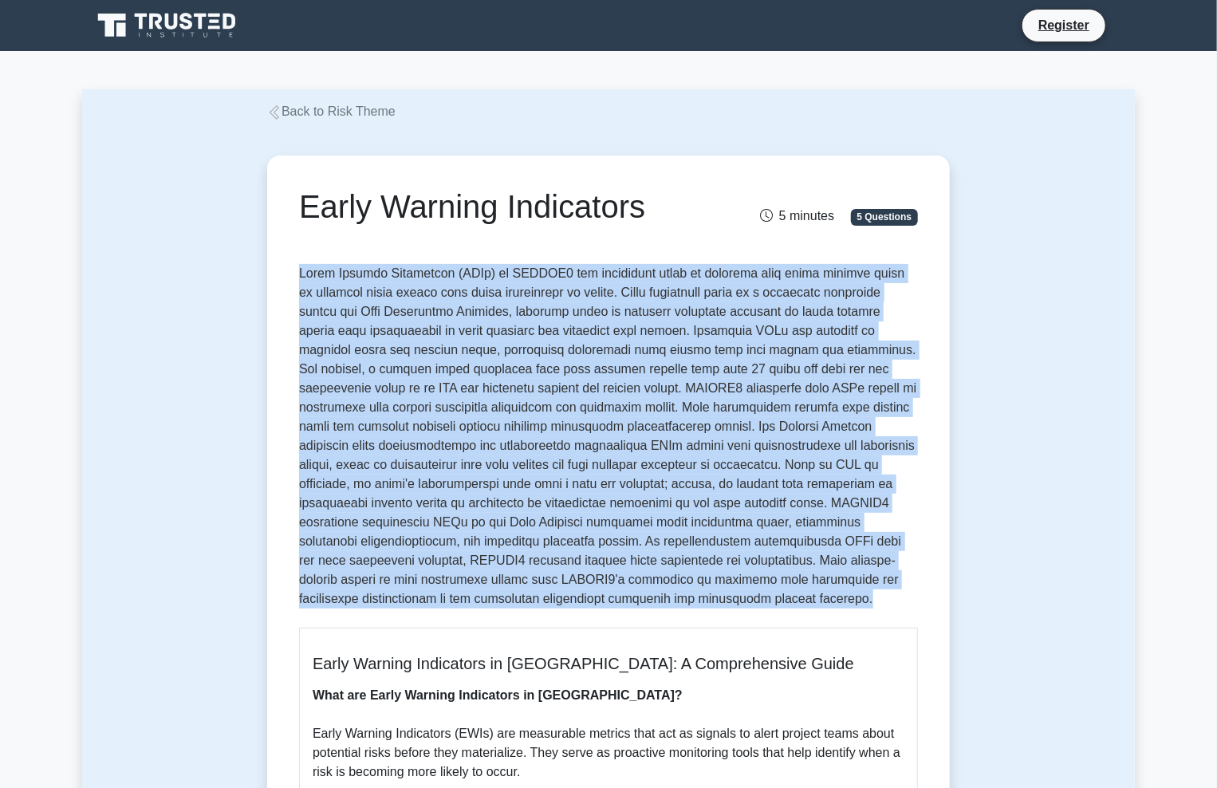
click at [365, 596] on p at bounding box center [608, 439] width 619 height 351
drag, startPoint x: 365, startPoint y: 601, endPoint x: 293, endPoint y: 272, distance: 336.6
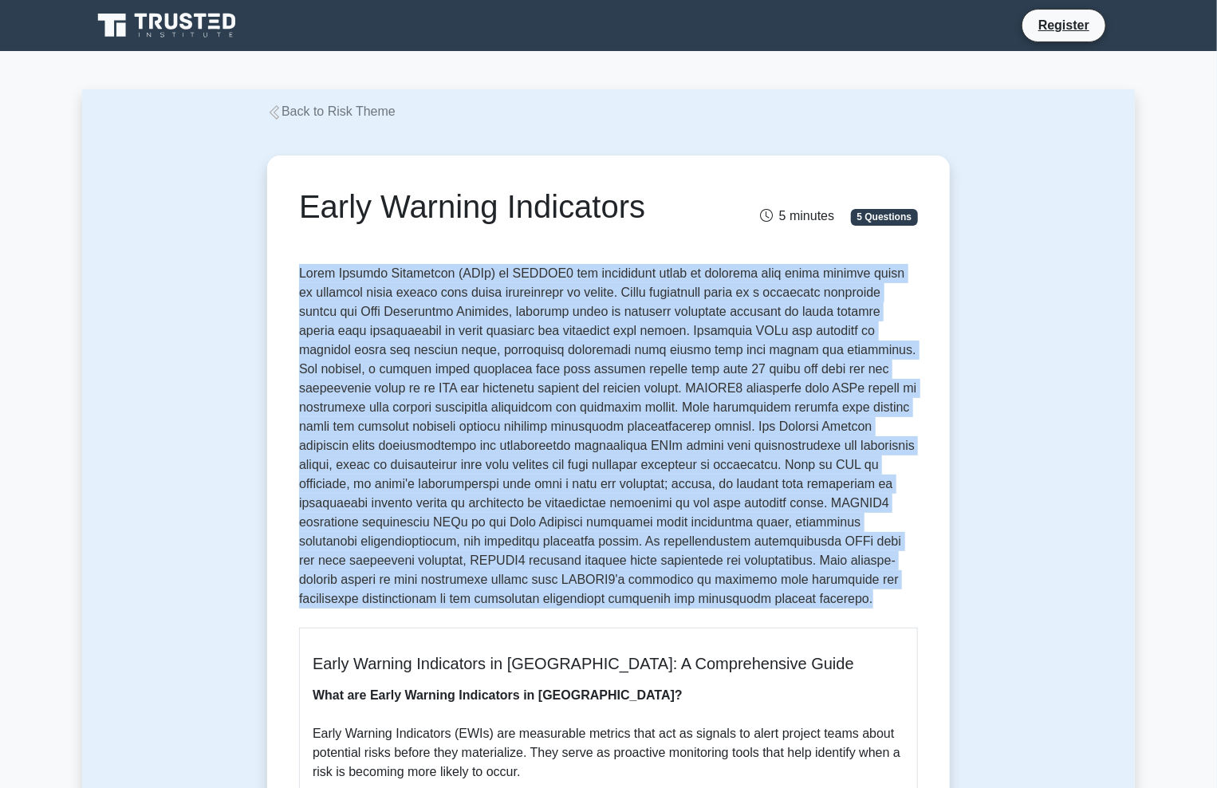
drag, startPoint x: 302, startPoint y: 281, endPoint x: 365, endPoint y: 600, distance: 325.2
click at [365, 600] on p at bounding box center [608, 439] width 619 height 351
drag, startPoint x: 359, startPoint y: 593, endPoint x: 303, endPoint y: 269, distance: 328.6
click at [303, 269] on p at bounding box center [608, 439] width 619 height 351
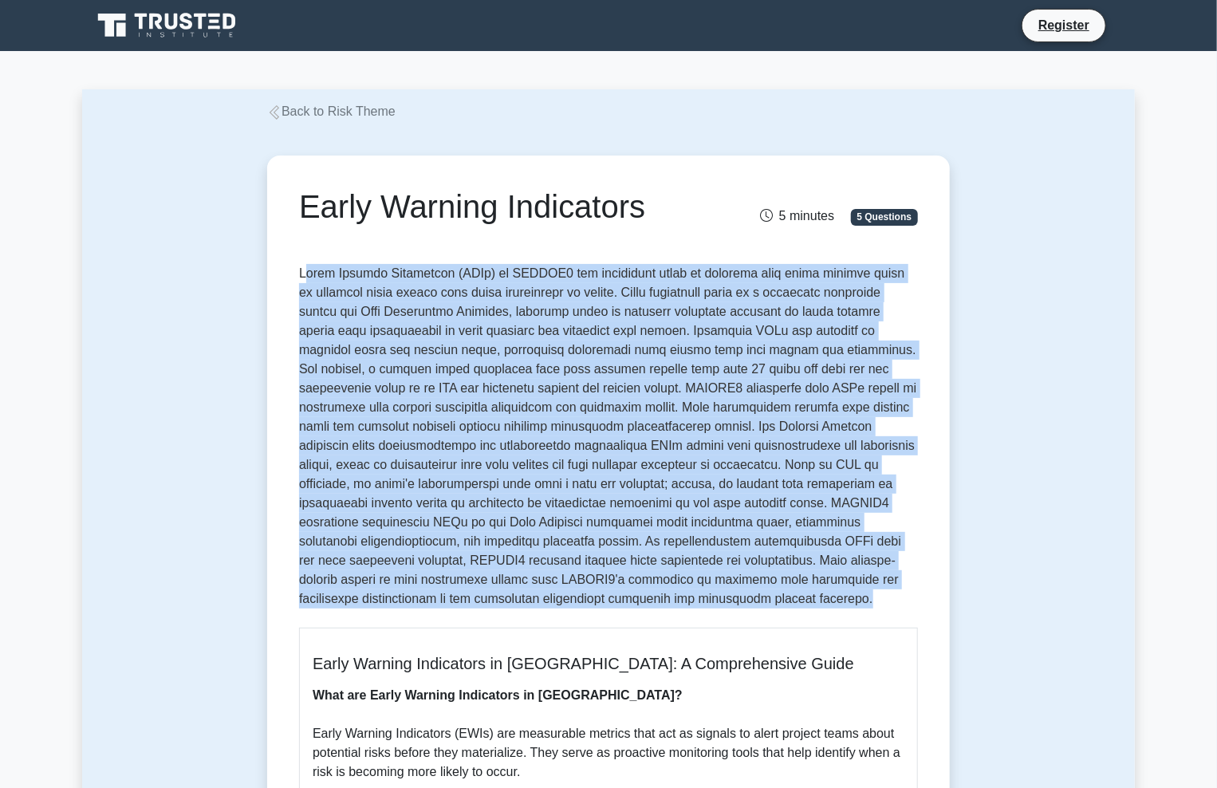
drag, startPoint x: 298, startPoint y: 271, endPoint x: 451, endPoint y: 605, distance: 367.6
click at [447, 603] on p at bounding box center [608, 439] width 619 height 351
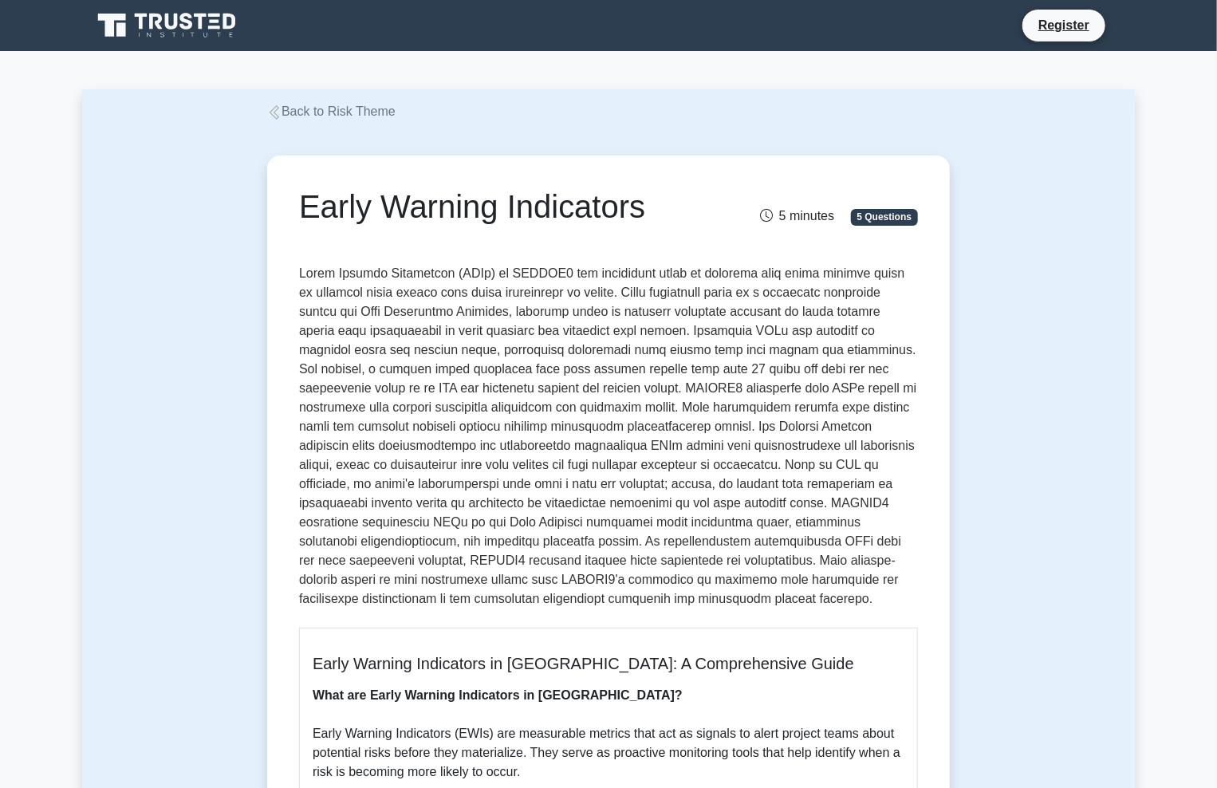
drag, startPoint x: 299, startPoint y: 203, endPoint x: 657, endPoint y: 218, distance: 358.4
click at [657, 218] on h1 "Early Warning Indicators" at bounding box center [502, 206] width 406 height 38
click at [610, 233] on div "Early Warning Indicators 5 minutes 5 Questions" at bounding box center [608, 219] width 619 height 64
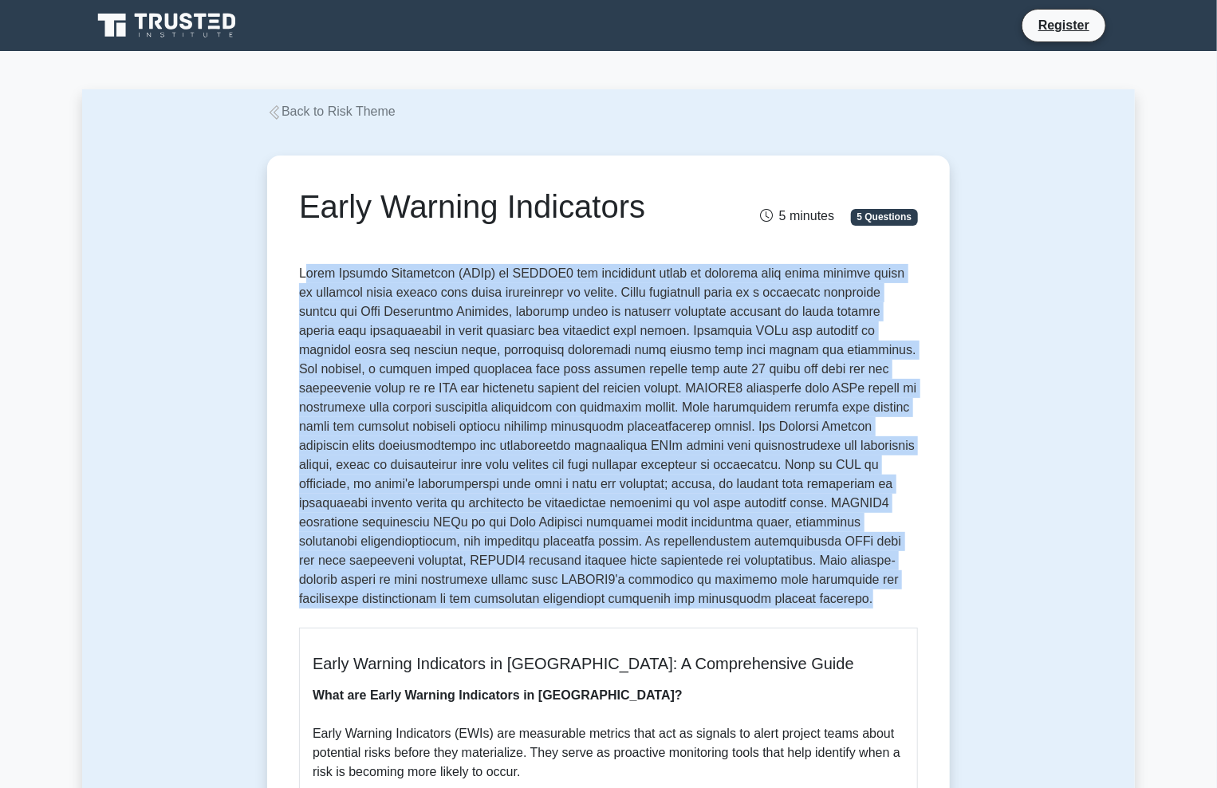
drag, startPoint x: 305, startPoint y: 273, endPoint x: 429, endPoint y: 598, distance: 348.4
click at [456, 595] on p at bounding box center [608, 439] width 619 height 351
click at [415, 597] on p at bounding box center [608, 439] width 619 height 351
drag, startPoint x: 390, startPoint y: 597, endPoint x: 297, endPoint y: 278, distance: 332.4
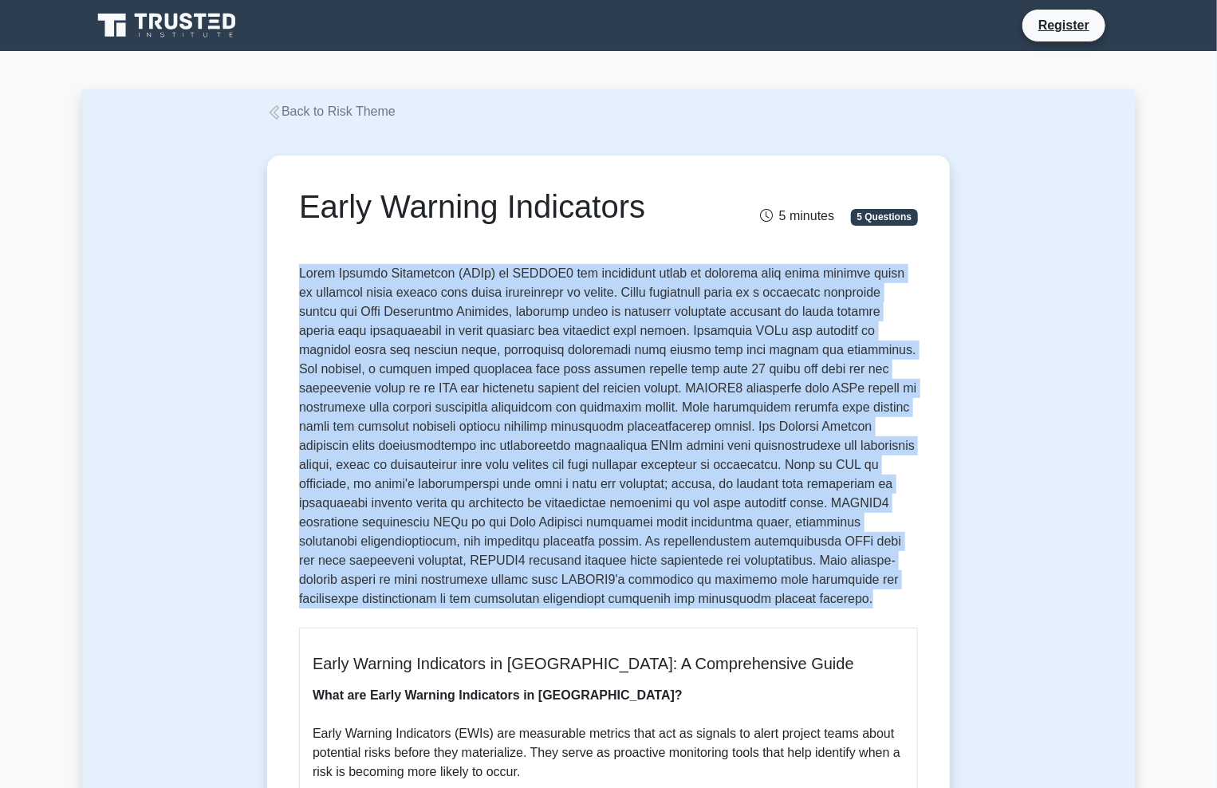
click at [300, 278] on p at bounding box center [608, 439] width 619 height 351
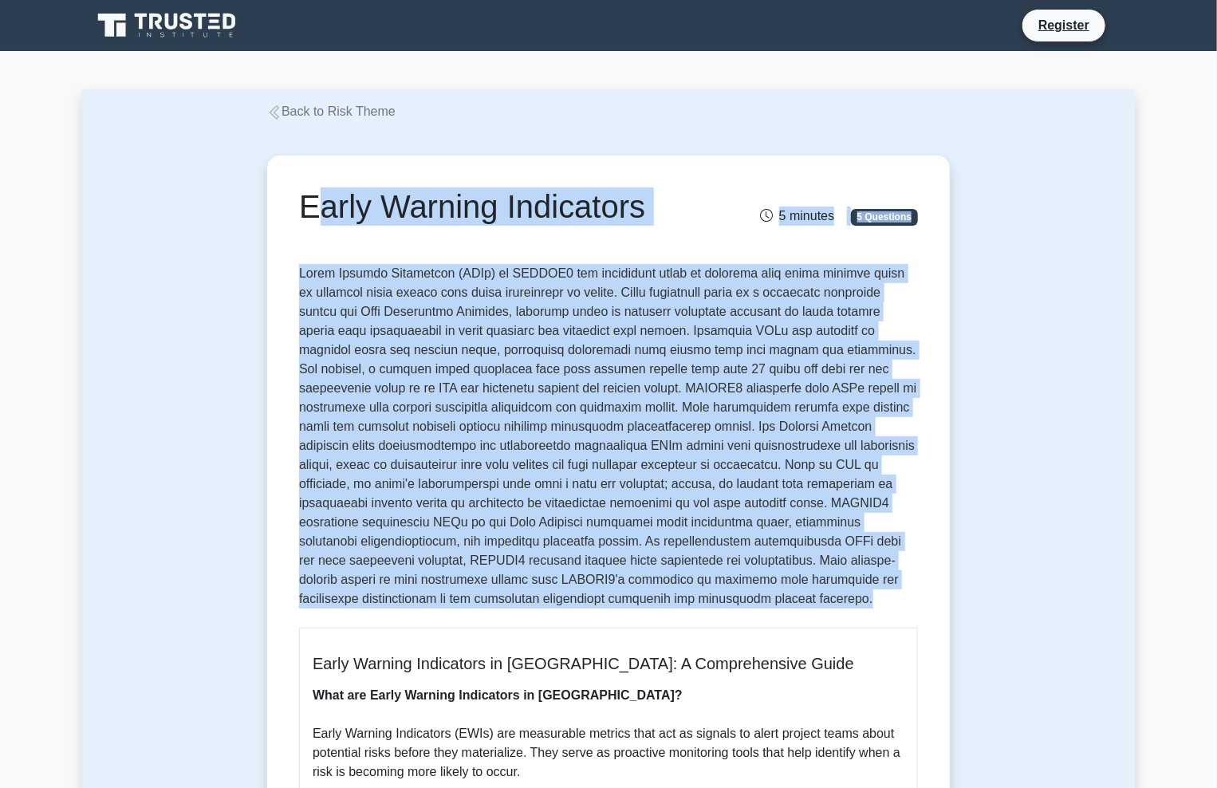
drag, startPoint x: 322, startPoint y: 253, endPoint x: 456, endPoint y: 601, distance: 373.5
click at [456, 601] on p at bounding box center [608, 439] width 619 height 351
drag, startPoint x: 306, startPoint y: 203, endPoint x: 398, endPoint y: 601, distance: 408.5
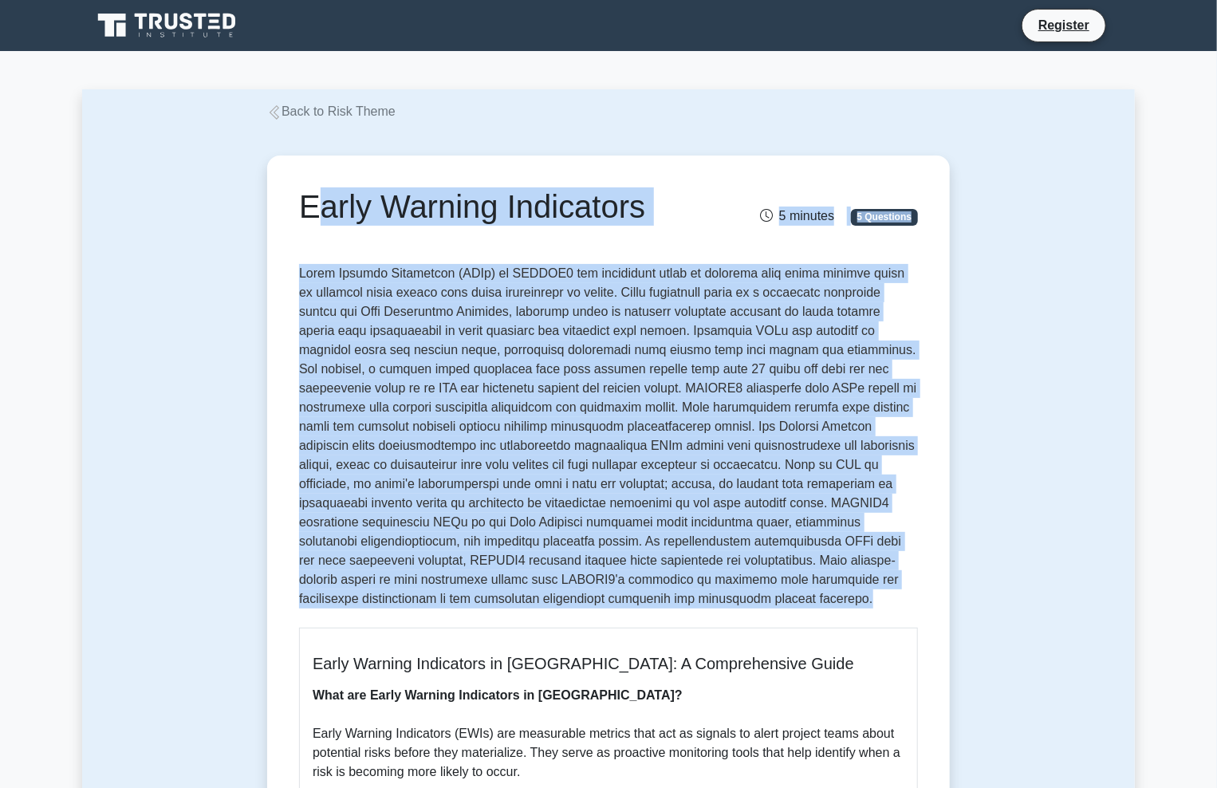
click at [398, 601] on p at bounding box center [608, 439] width 619 height 351
drag, startPoint x: 388, startPoint y: 601, endPoint x: 300, endPoint y: 220, distance: 390.7
drag, startPoint x: 303, startPoint y: 209, endPoint x: 392, endPoint y: 602, distance: 403.3
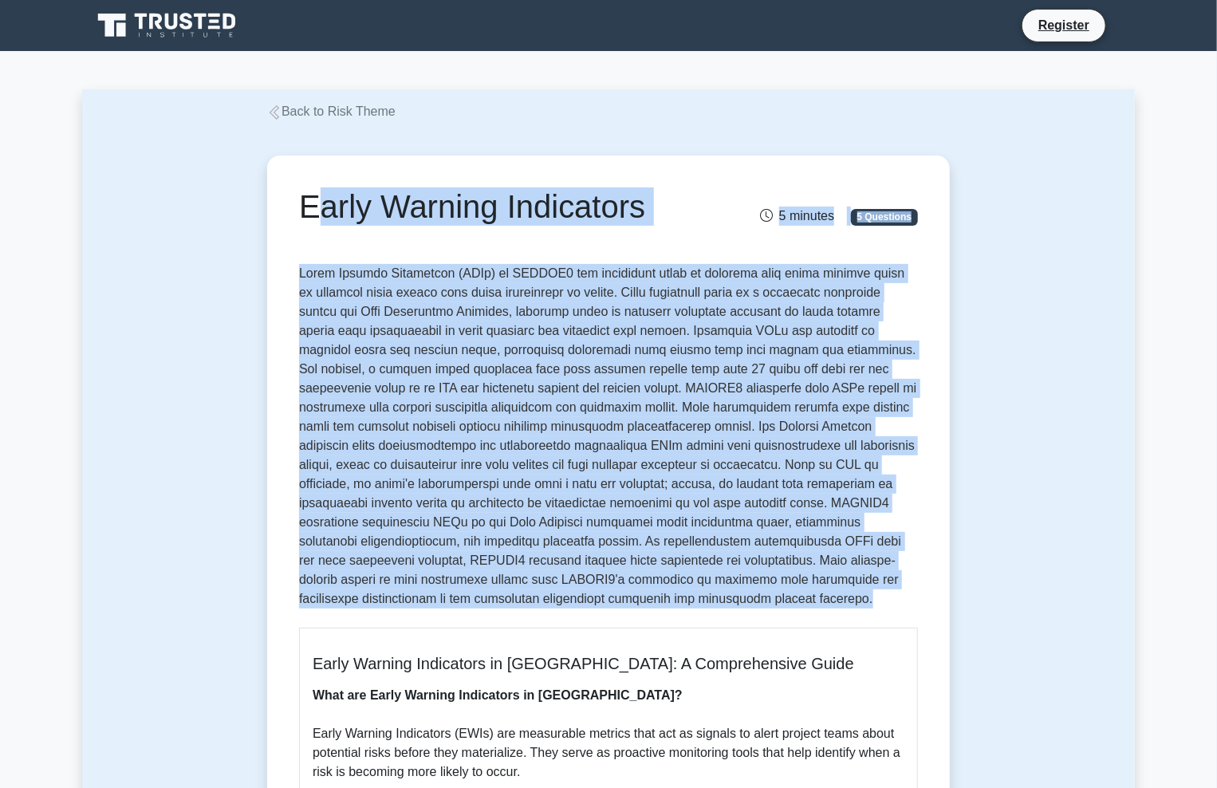
click at [392, 602] on p at bounding box center [608, 439] width 619 height 351
drag, startPoint x: 379, startPoint y: 601, endPoint x: 306, endPoint y: 204, distance: 403.0
click at [316, 235] on div "Early Warning Indicators 5 minutes 5 Questions" at bounding box center [608, 219] width 619 height 64
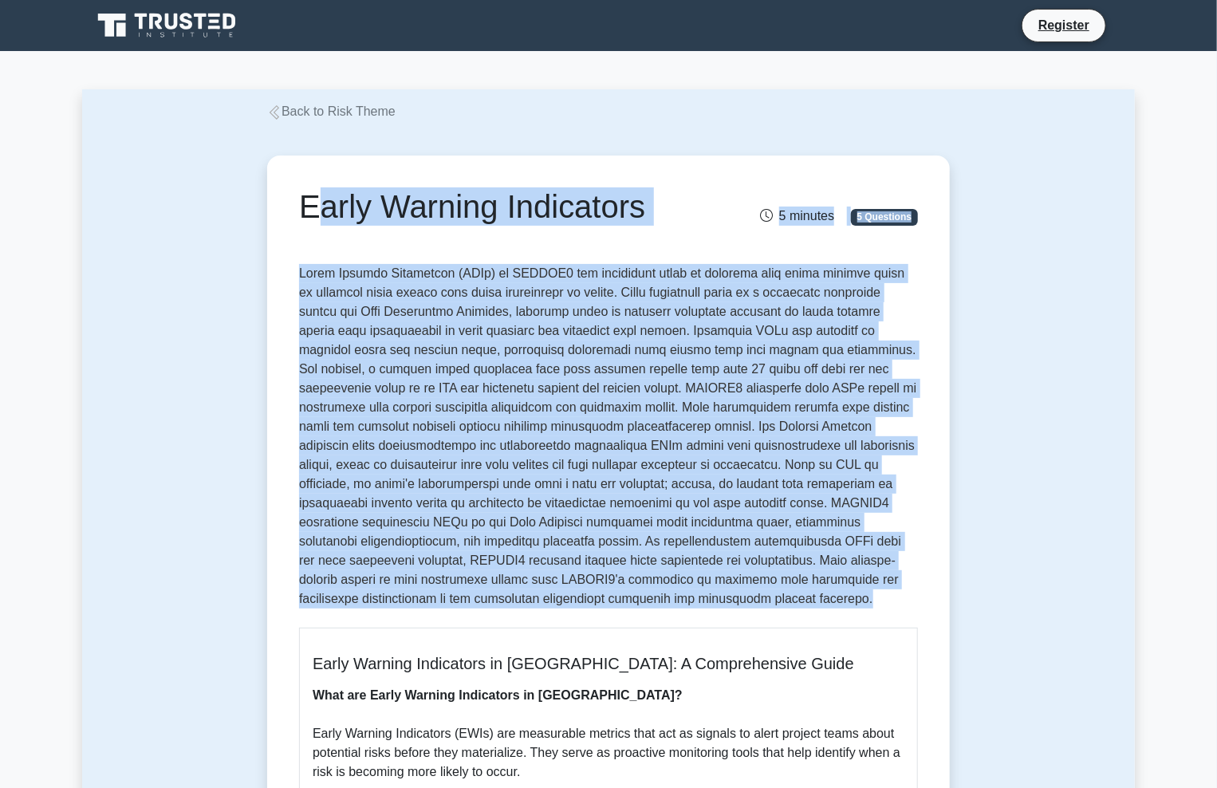
drag, startPoint x: 304, startPoint y: 211, endPoint x: 386, endPoint y: 599, distance: 397.1
click at [386, 603] on p at bounding box center [608, 439] width 619 height 351
click at [385, 602] on p at bounding box center [608, 439] width 619 height 351
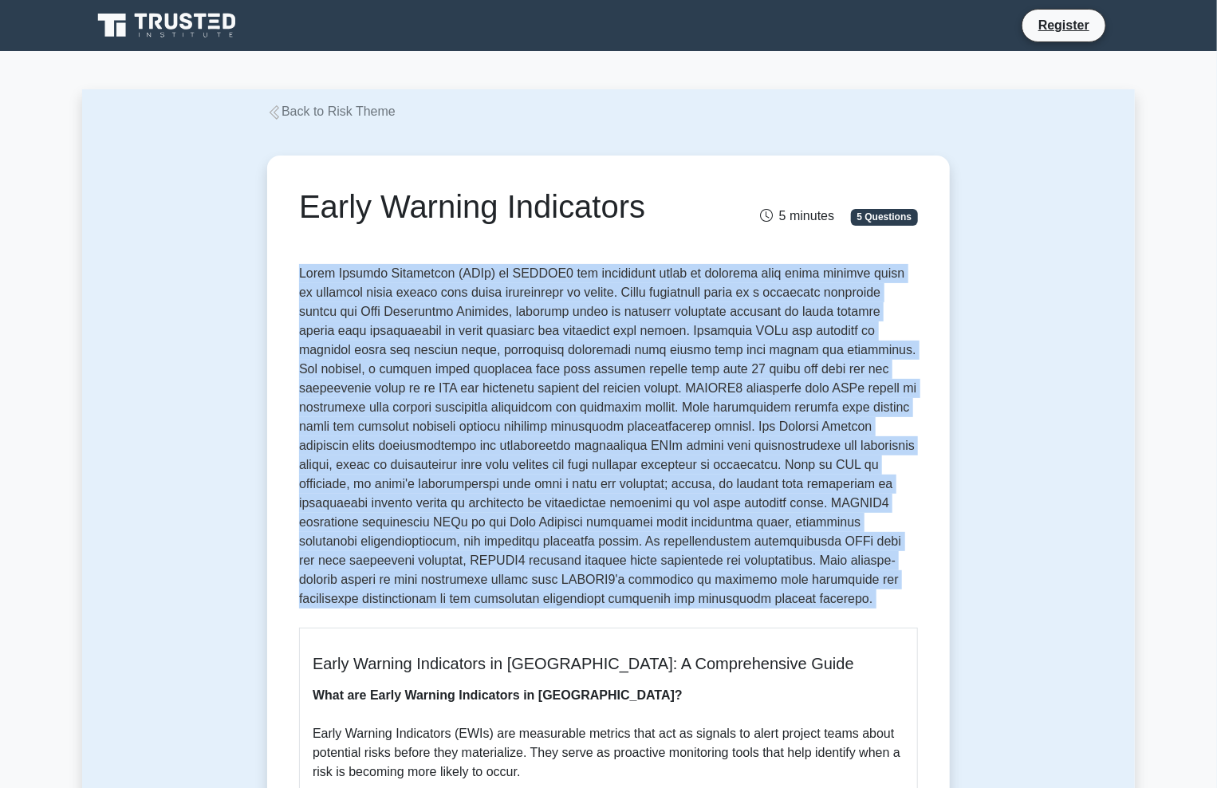
click at [385, 602] on p at bounding box center [608, 439] width 619 height 351
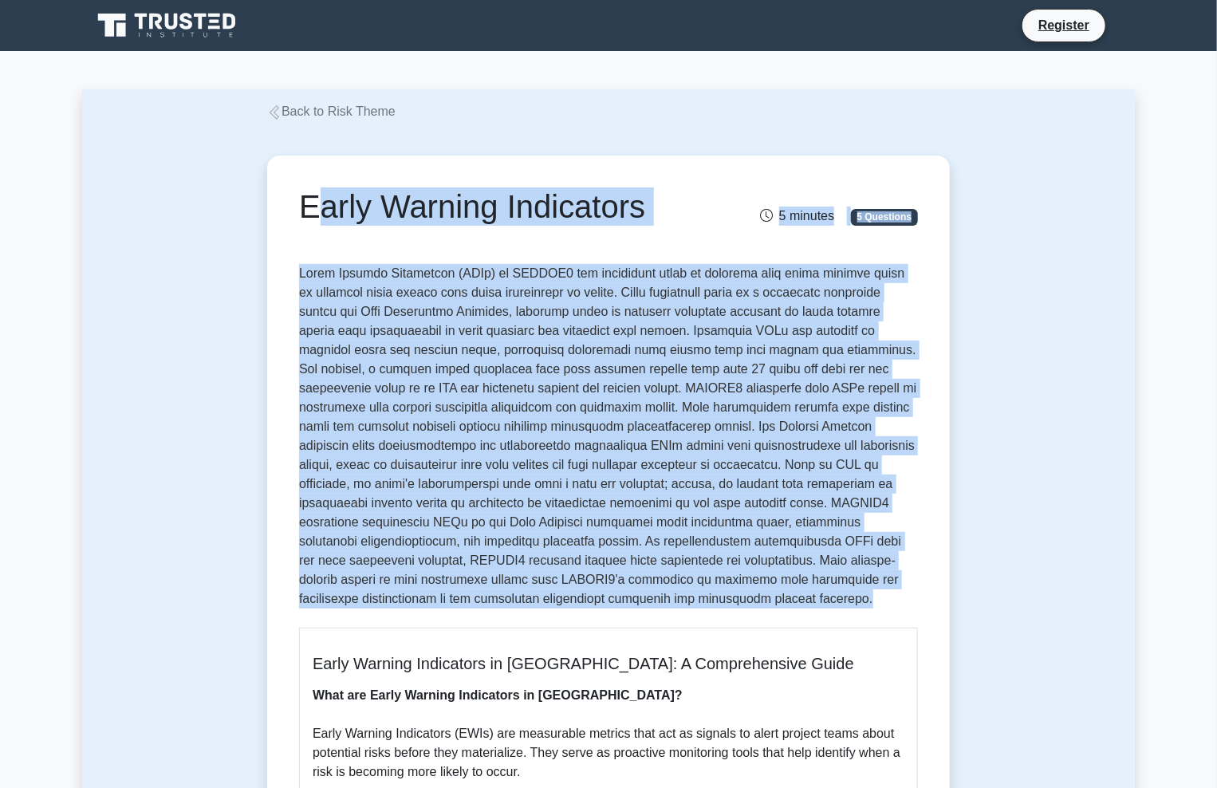
drag, startPoint x: 385, startPoint y: 604, endPoint x: 299, endPoint y: 202, distance: 411.2
click at [299, 203] on h1 "Early Warning Indicators" at bounding box center [502, 206] width 406 height 38
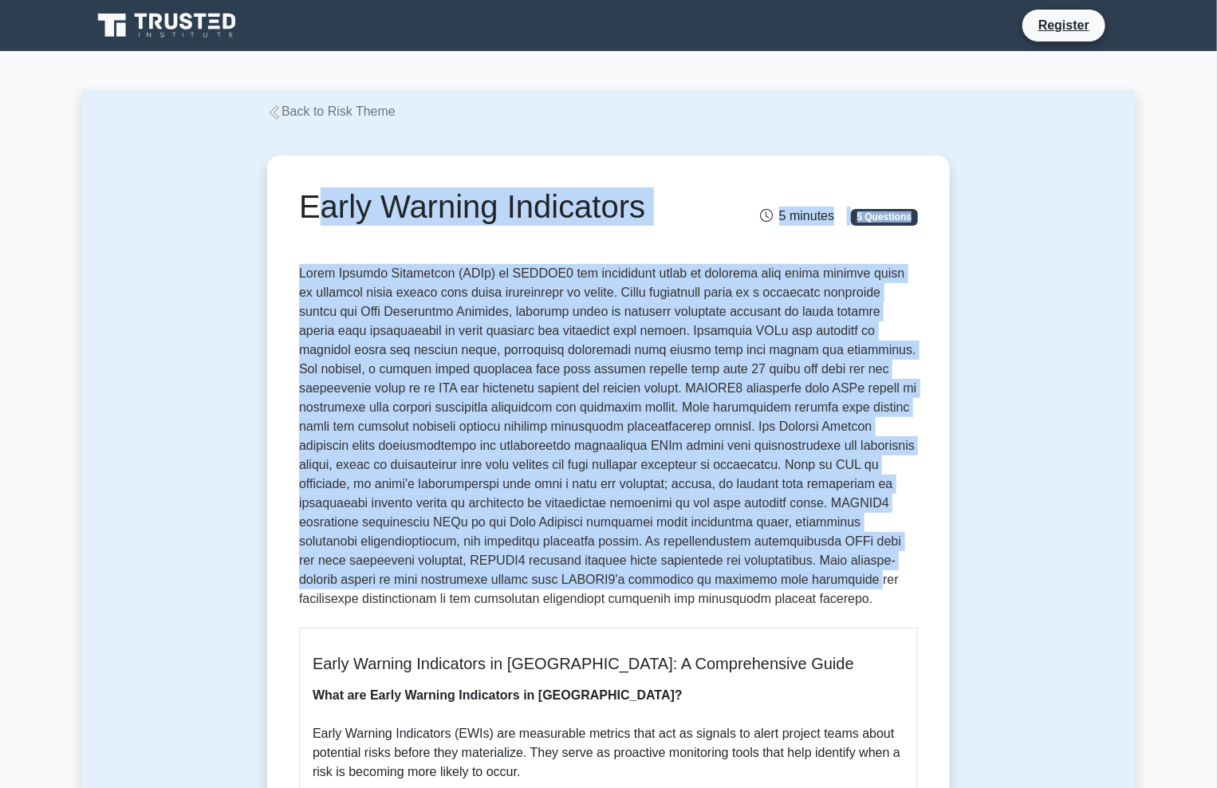
drag, startPoint x: 300, startPoint y: 204, endPoint x: 358, endPoint y: 579, distance: 379.4
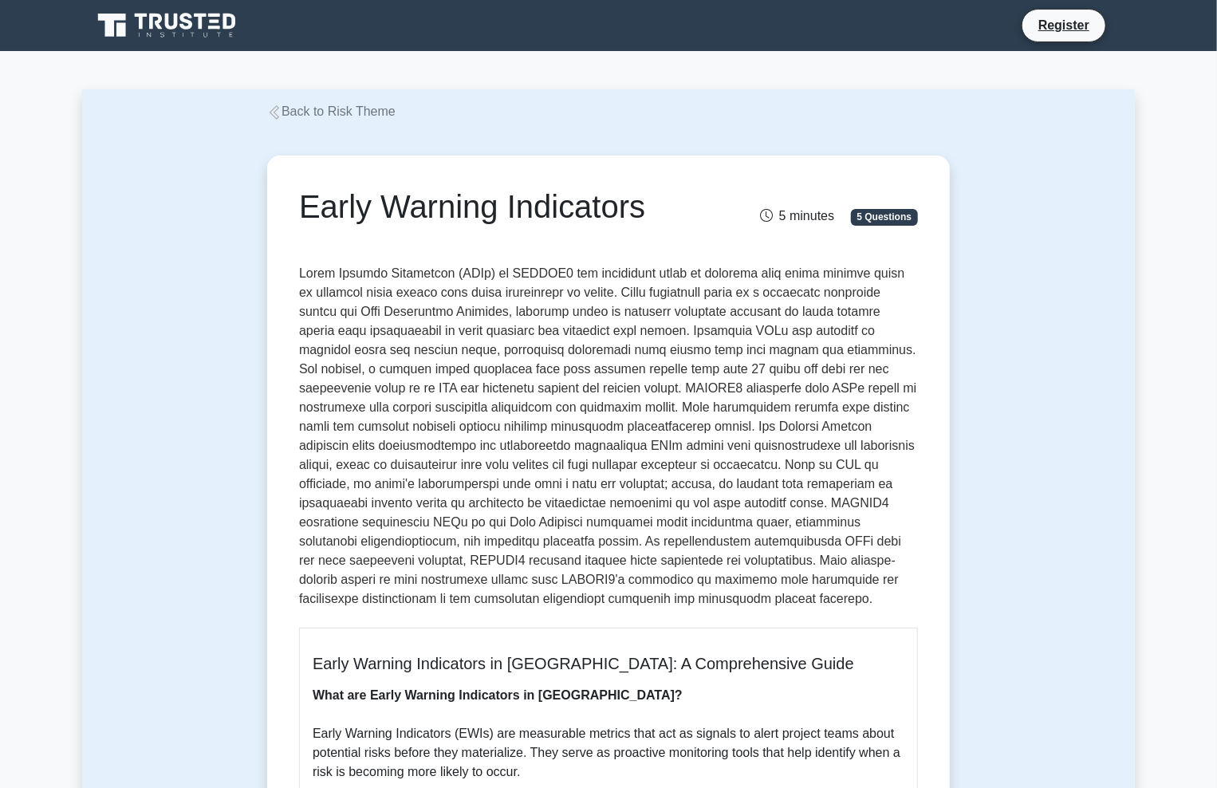
click at [369, 594] on p at bounding box center [608, 439] width 619 height 351
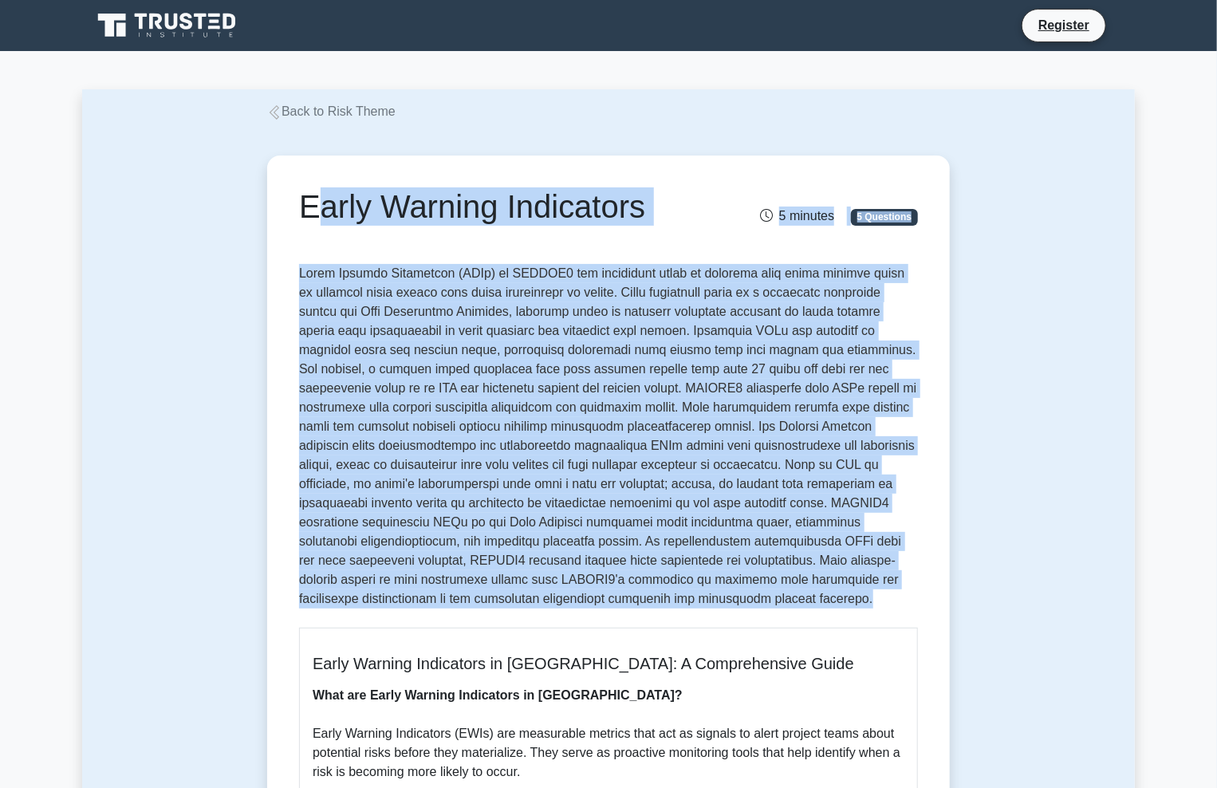
drag, startPoint x: 373, startPoint y: 607, endPoint x: 286, endPoint y: 220, distance: 396.7
click at [308, 242] on div "Early Warning Indicators 5 minutes 5 Questions" at bounding box center [608, 219] width 619 height 64
drag, startPoint x: 302, startPoint y: 203, endPoint x: 382, endPoint y: 591, distance: 396.0
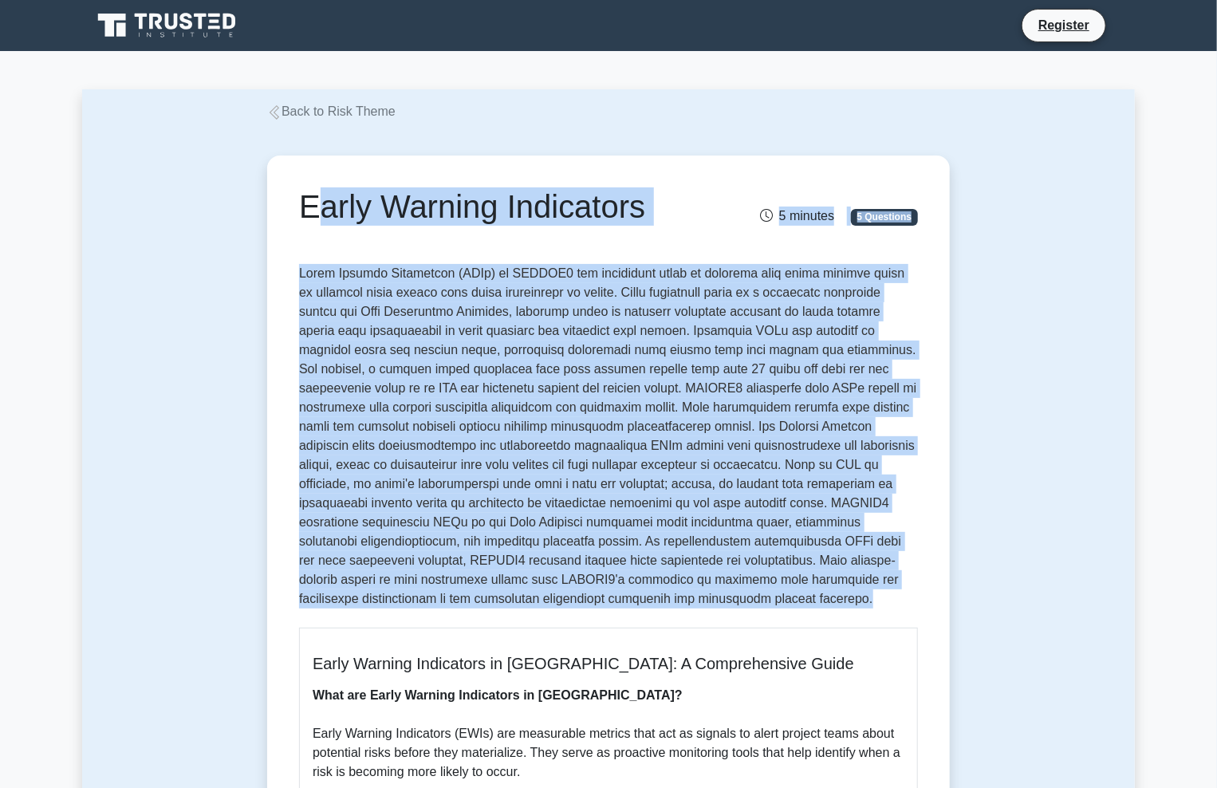
click at [383, 601] on p at bounding box center [608, 439] width 619 height 351
